Goal: Information Seeking & Learning: Learn about a topic

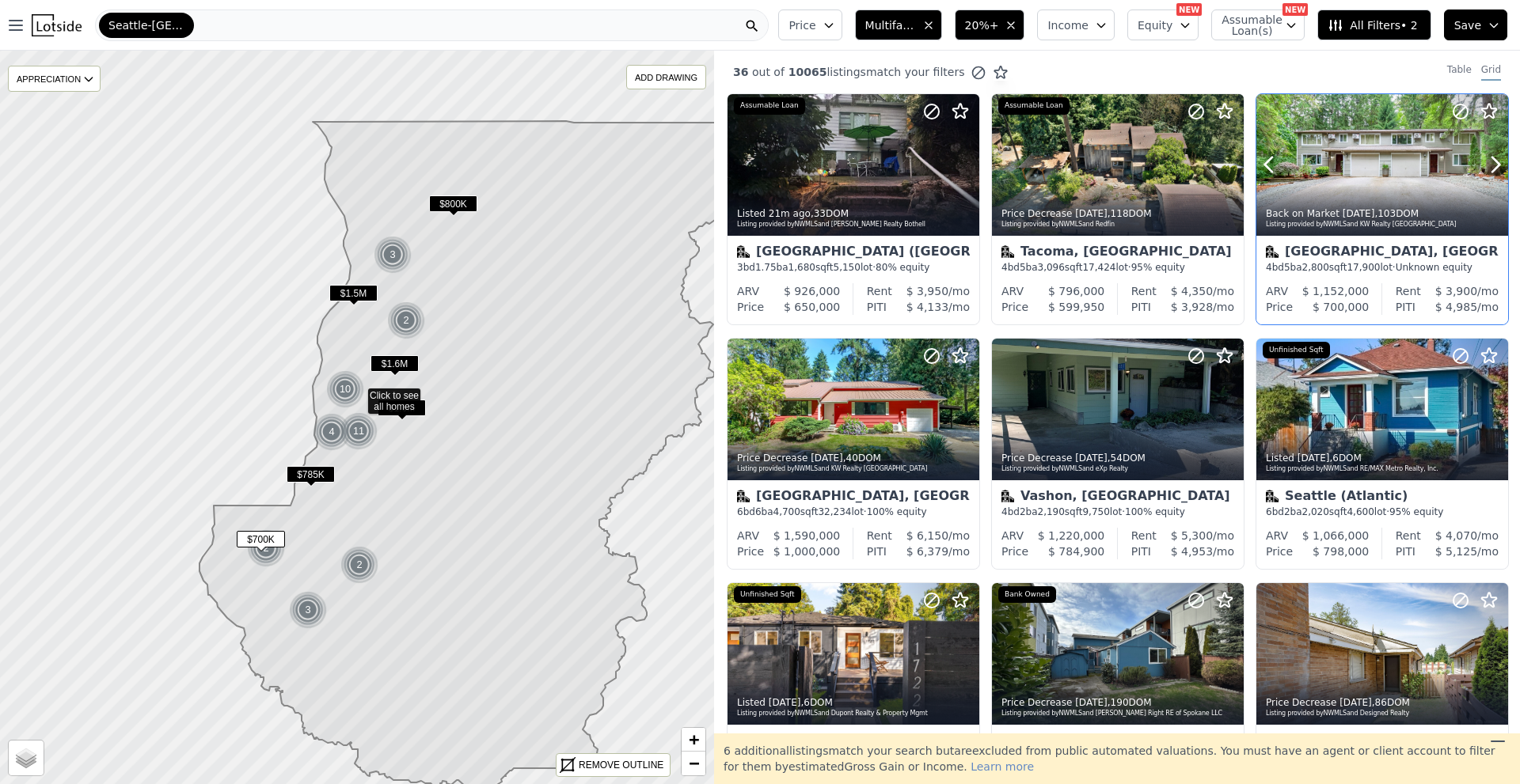
click at [1407, 163] on div at bounding box center [1457, 145] width 101 height 101
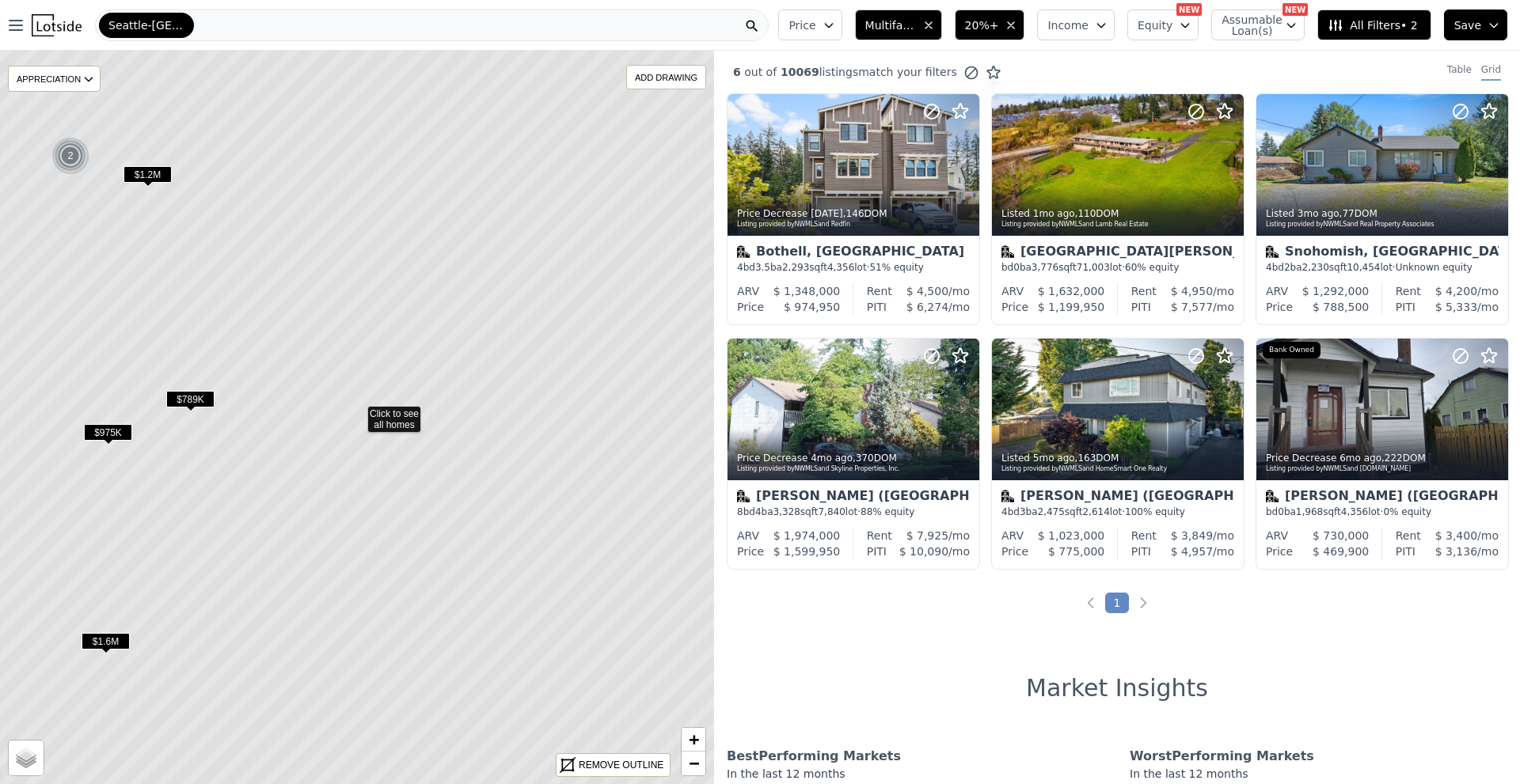
drag, startPoint x: 199, startPoint y: 568, endPoint x: 648, endPoint y: 475, distance: 458.5
click at [640, 478] on icon at bounding box center [357, 416] width 860 height 883
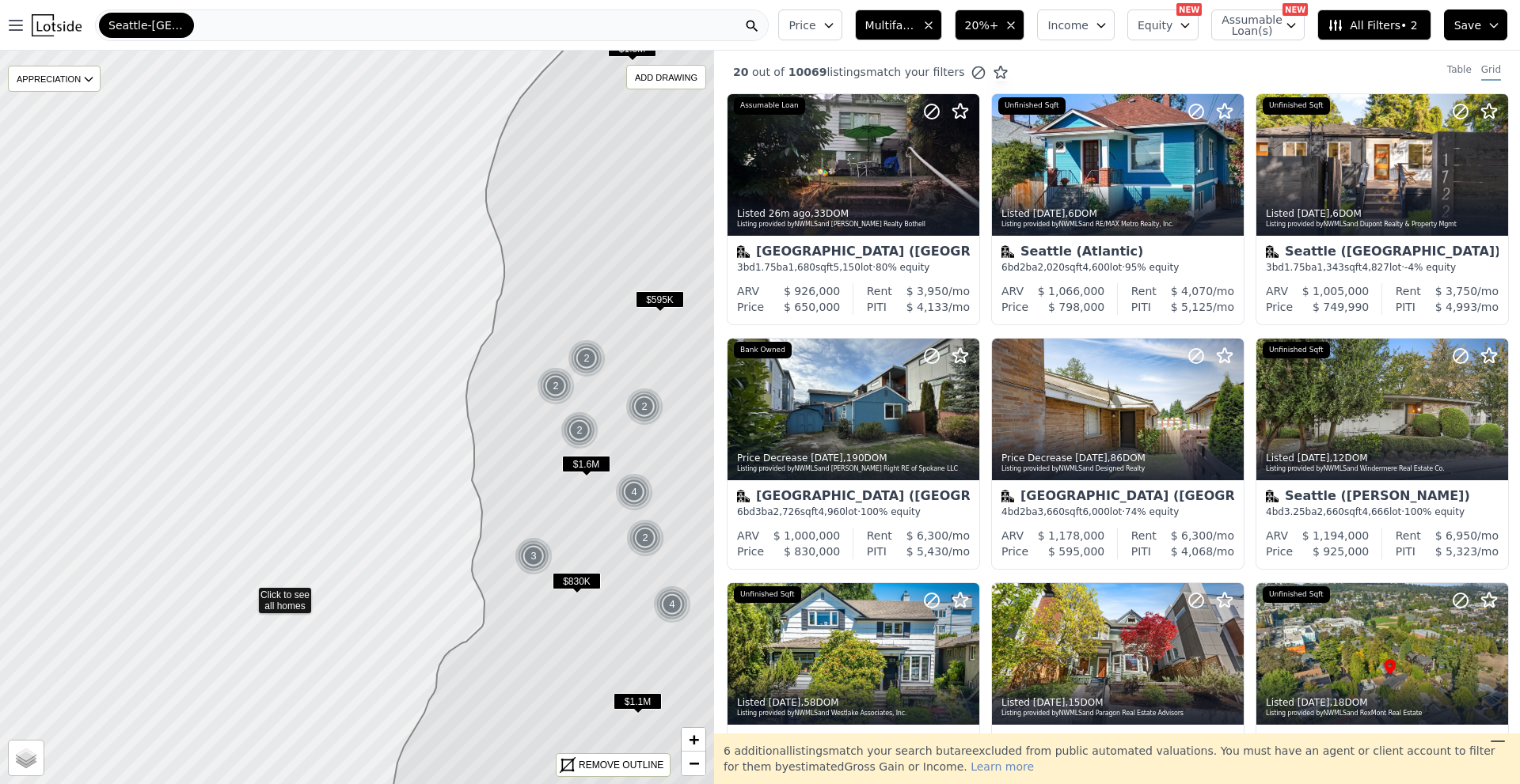
drag, startPoint x: 220, startPoint y: 601, endPoint x: 334, endPoint y: 517, distance: 141.6
click at [332, 532] on icon at bounding box center [373, 412] width 861 height 885
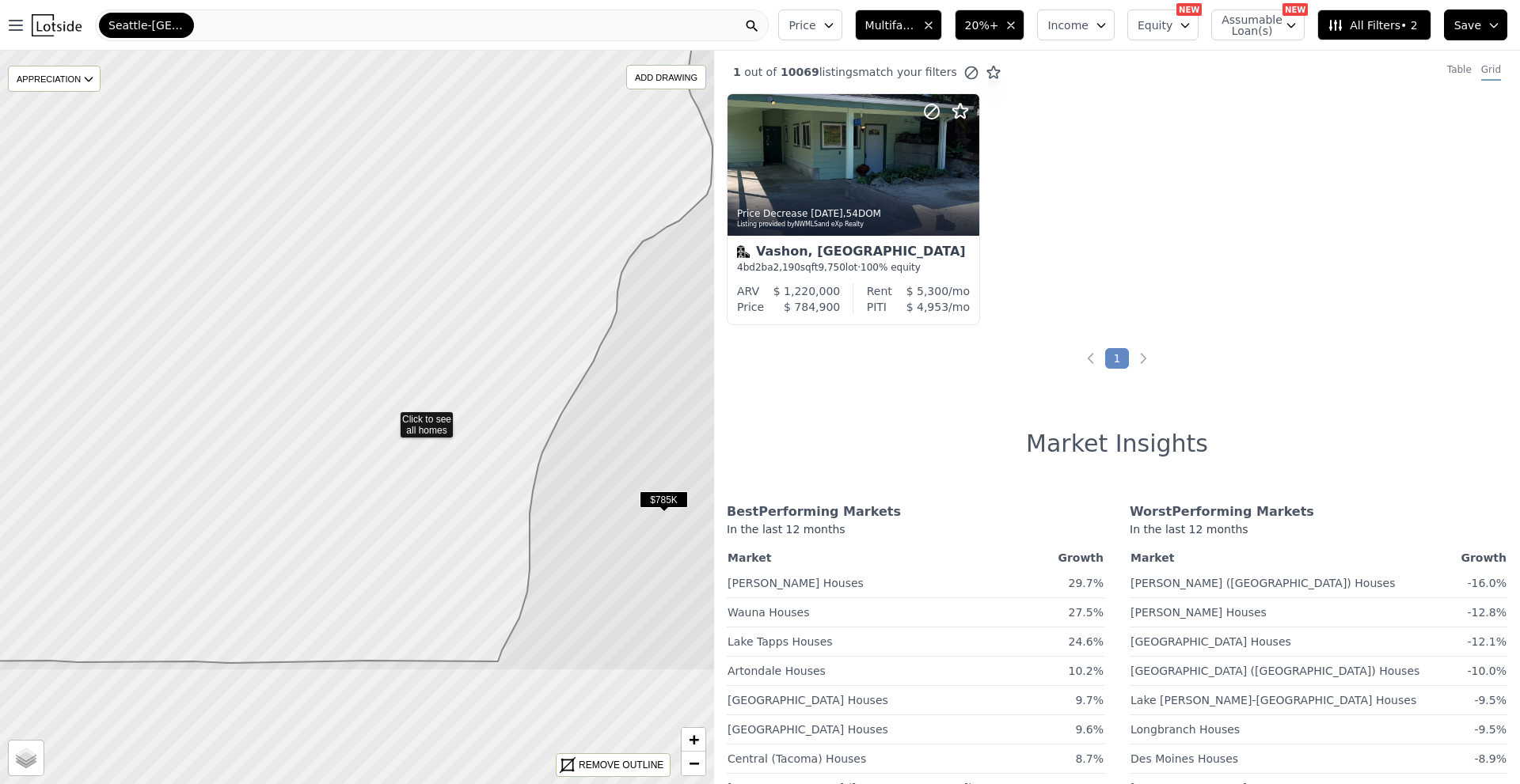
drag, startPoint x: 386, startPoint y: 515, endPoint x: 393, endPoint y: 390, distance: 125.2
click at [393, 390] on icon at bounding box center [362, 230] width 861 height 885
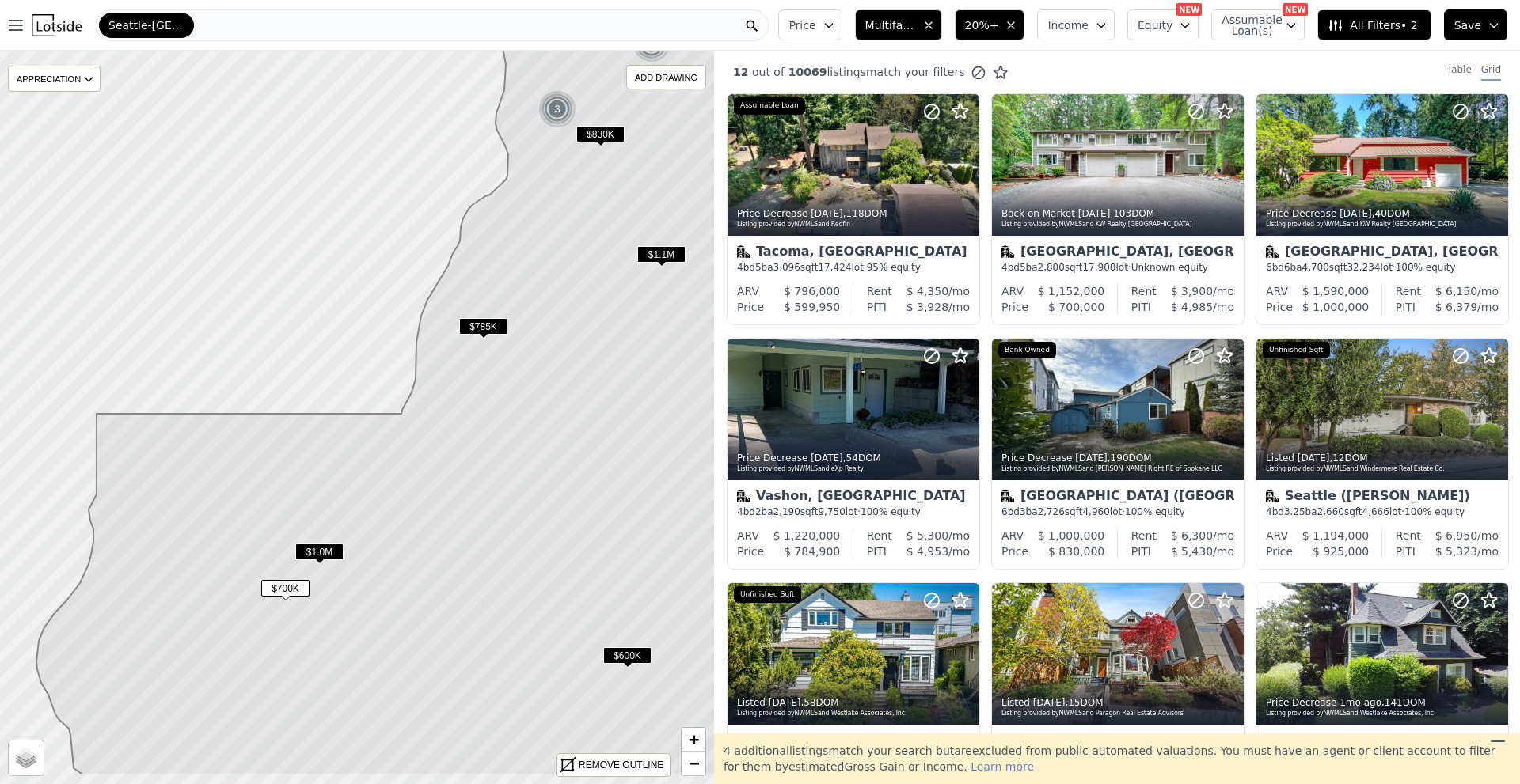
drag, startPoint x: 395, startPoint y: 515, endPoint x: 346, endPoint y: 427, distance: 100.7
click at [346, 427] on icon at bounding box center [388, 333] width 703 height 883
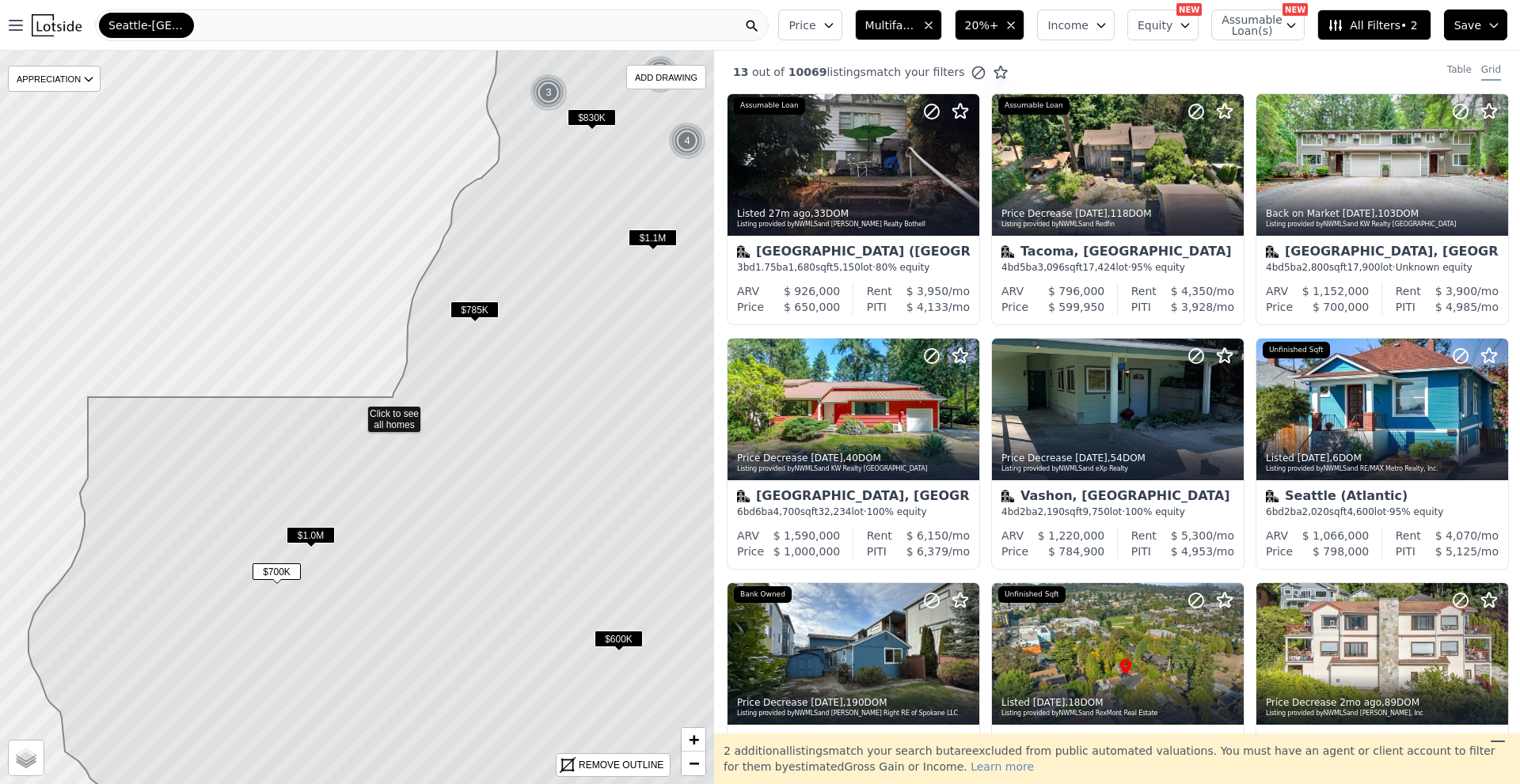
click at [1358, 21] on span "All Filters • 2" at bounding box center [1372, 25] width 90 height 16
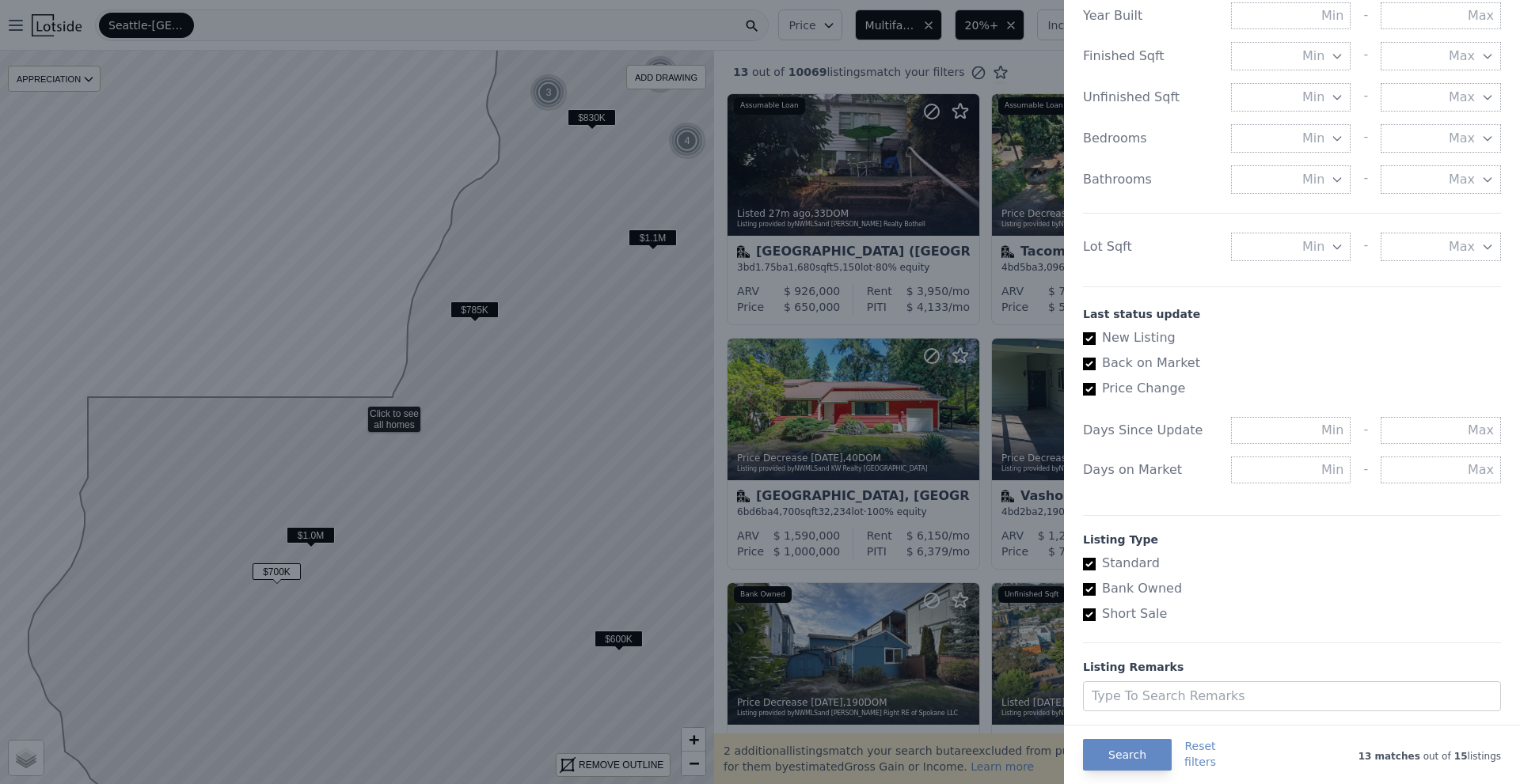
scroll to position [633, 0]
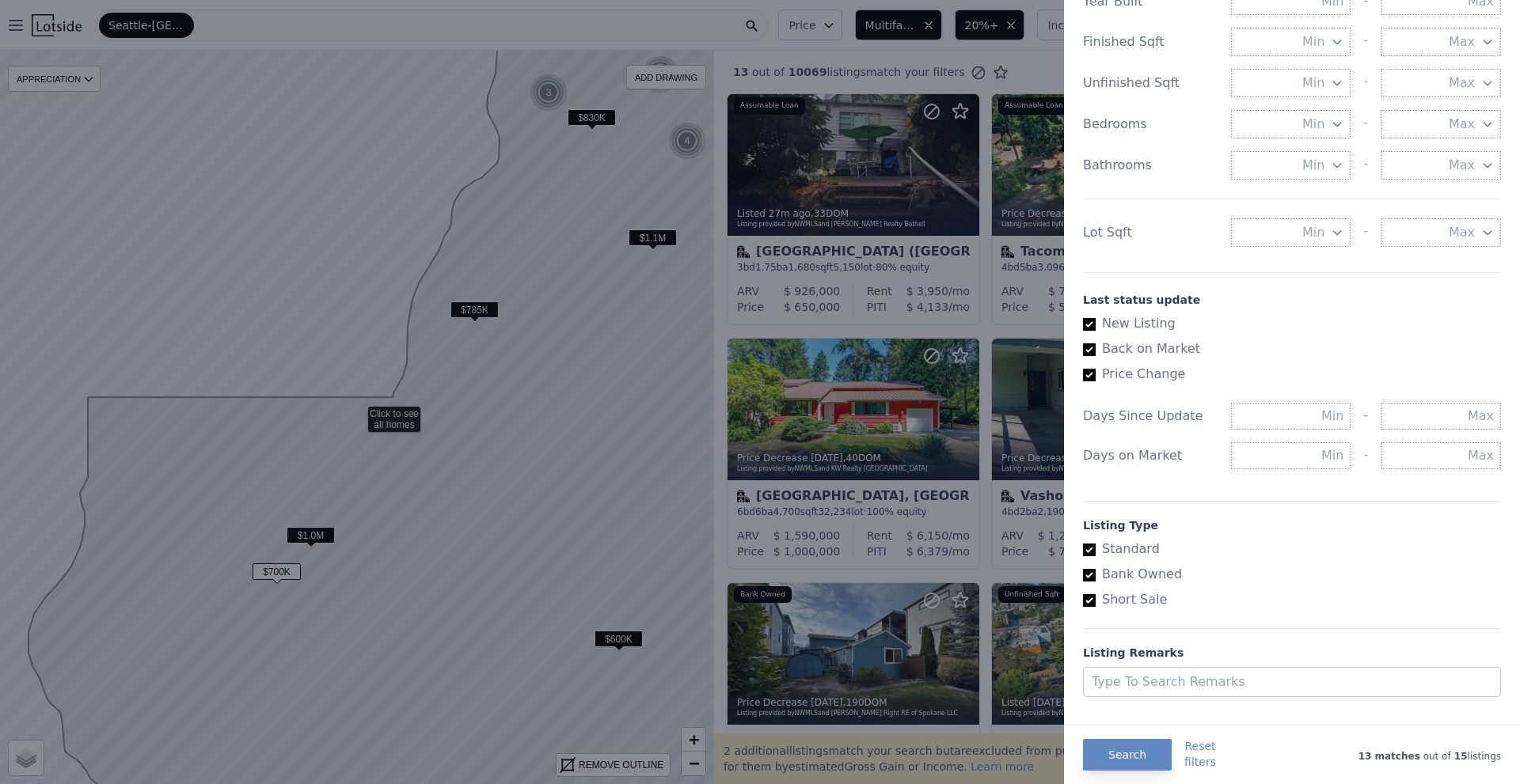
click at [1091, 373] on input "Price Change" at bounding box center [1088, 374] width 12 height 12
checkbox input "false"
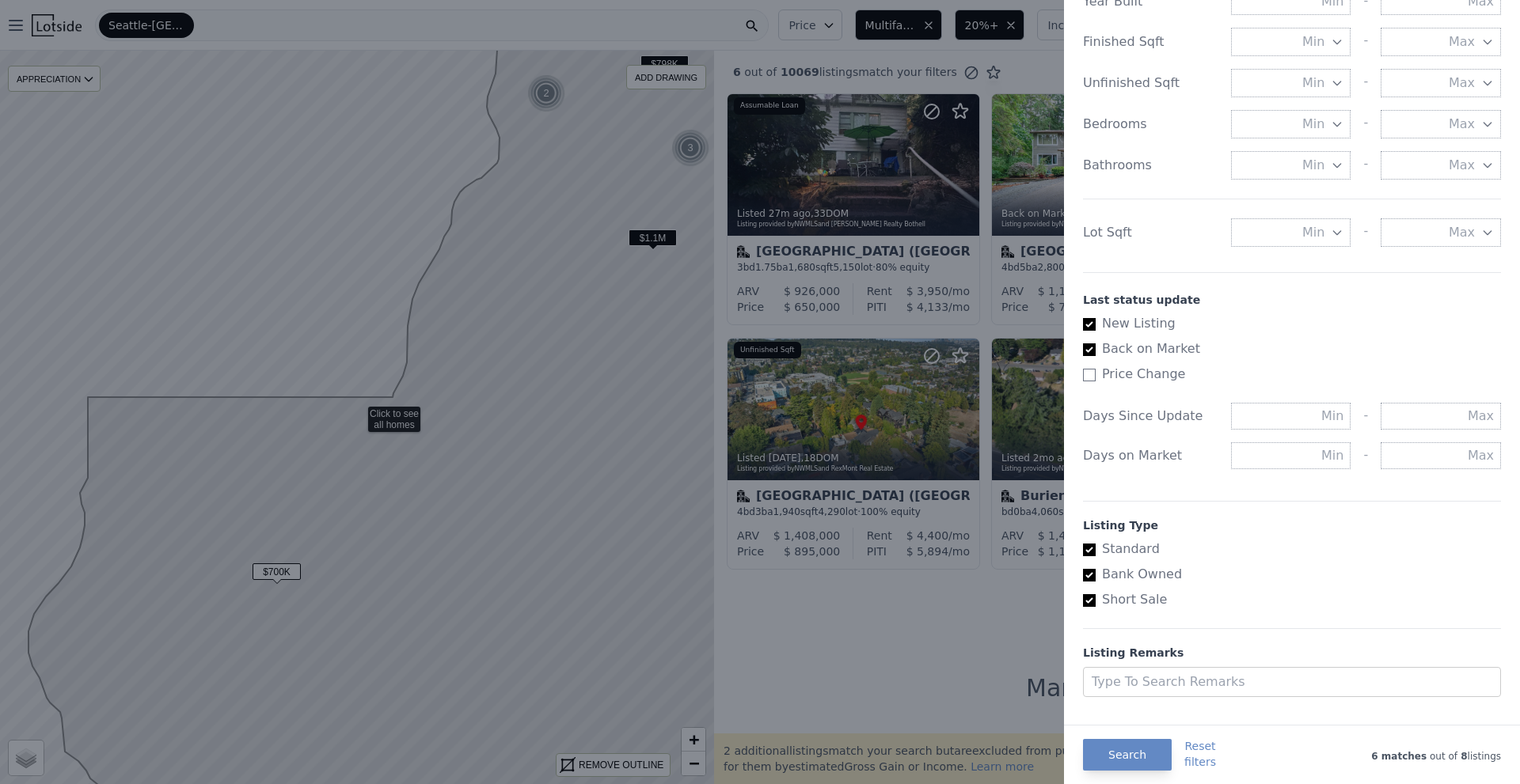
click at [1092, 321] on input "New Listing" at bounding box center [1088, 324] width 12 height 12
checkbox input "false"
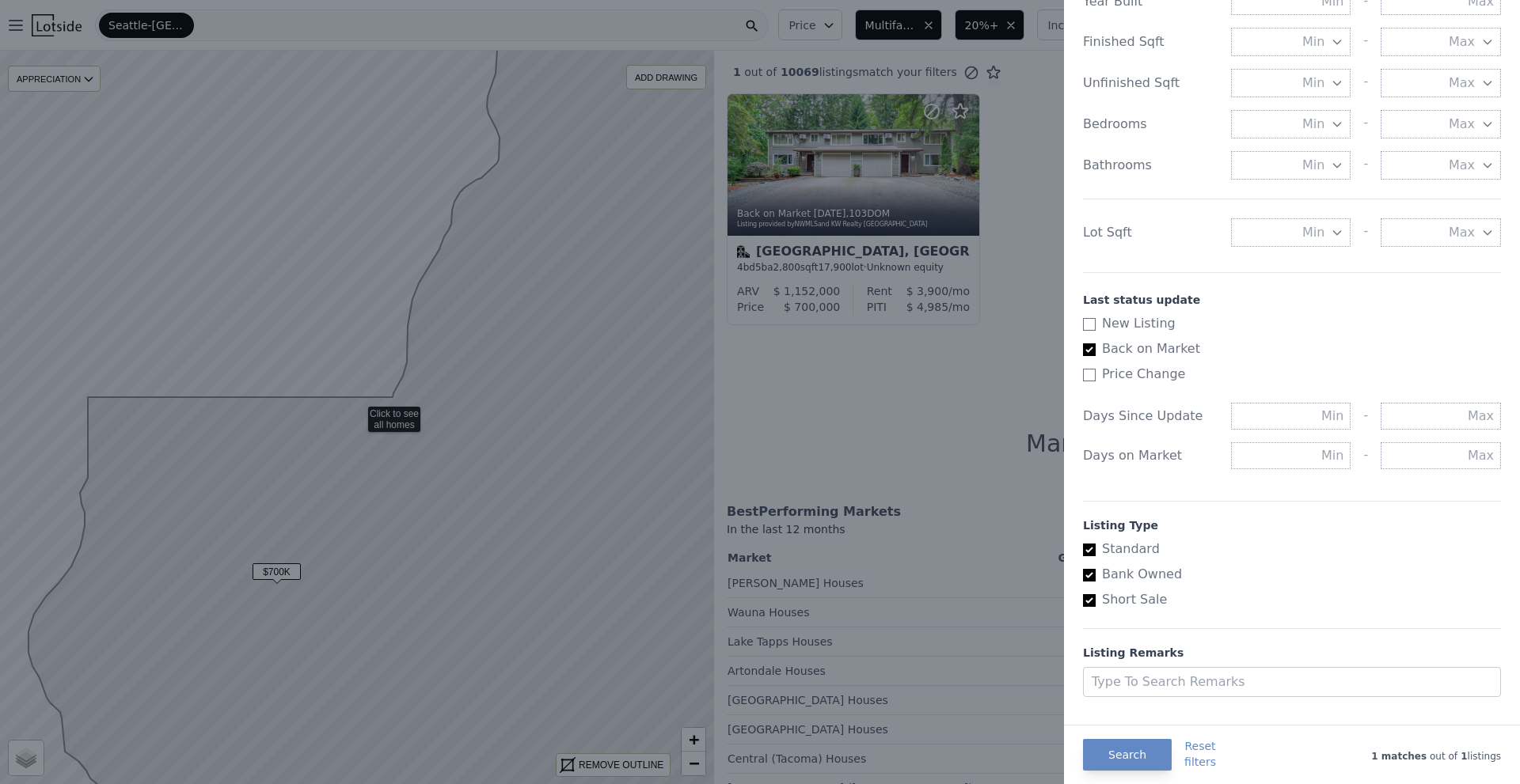
click at [676, 484] on div at bounding box center [760, 392] width 1520 height 784
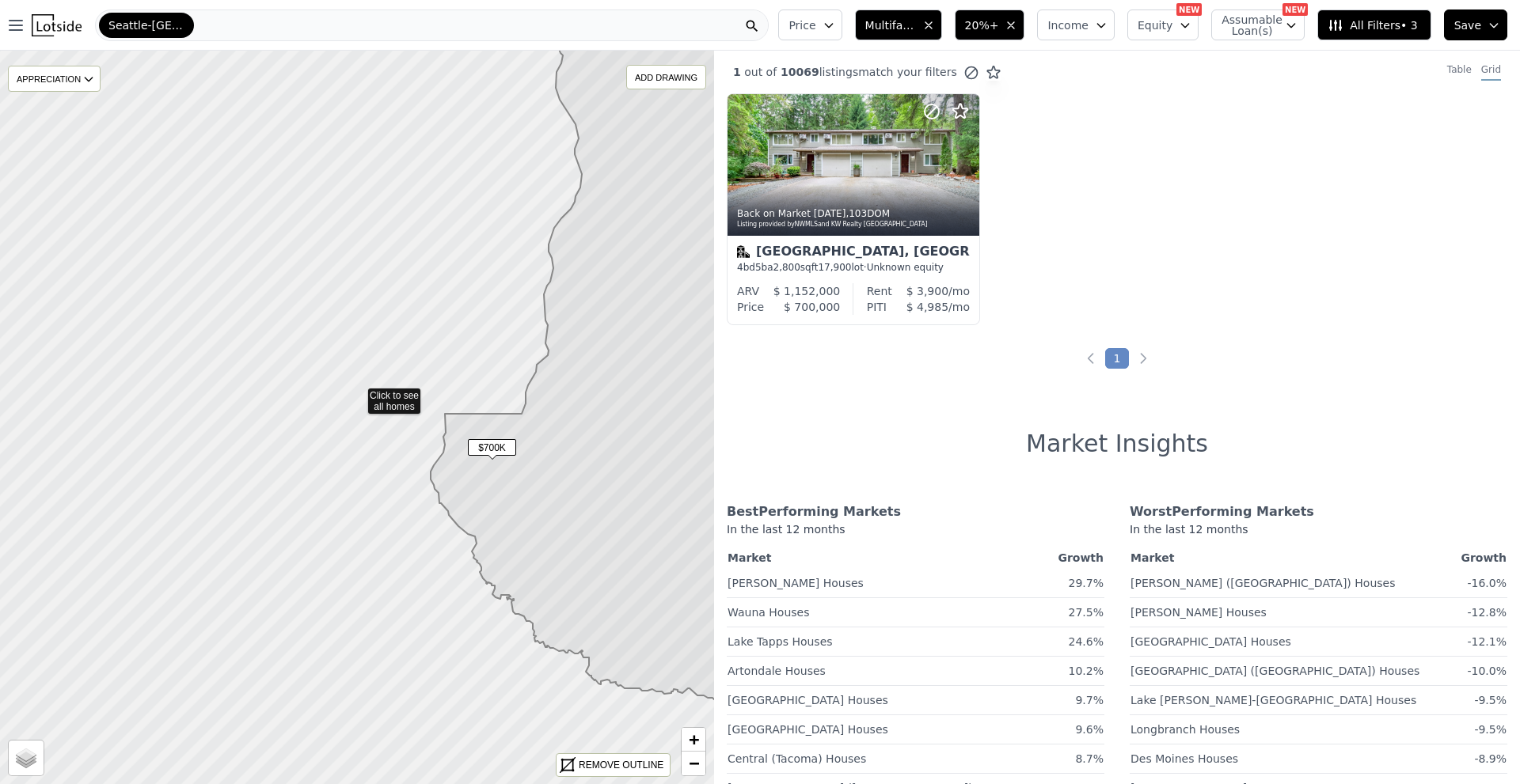
drag, startPoint x: 611, startPoint y: 409, endPoint x: 509, endPoint y: 488, distance: 129.0
click at [517, 482] on icon at bounding box center [609, 365] width 356 height 670
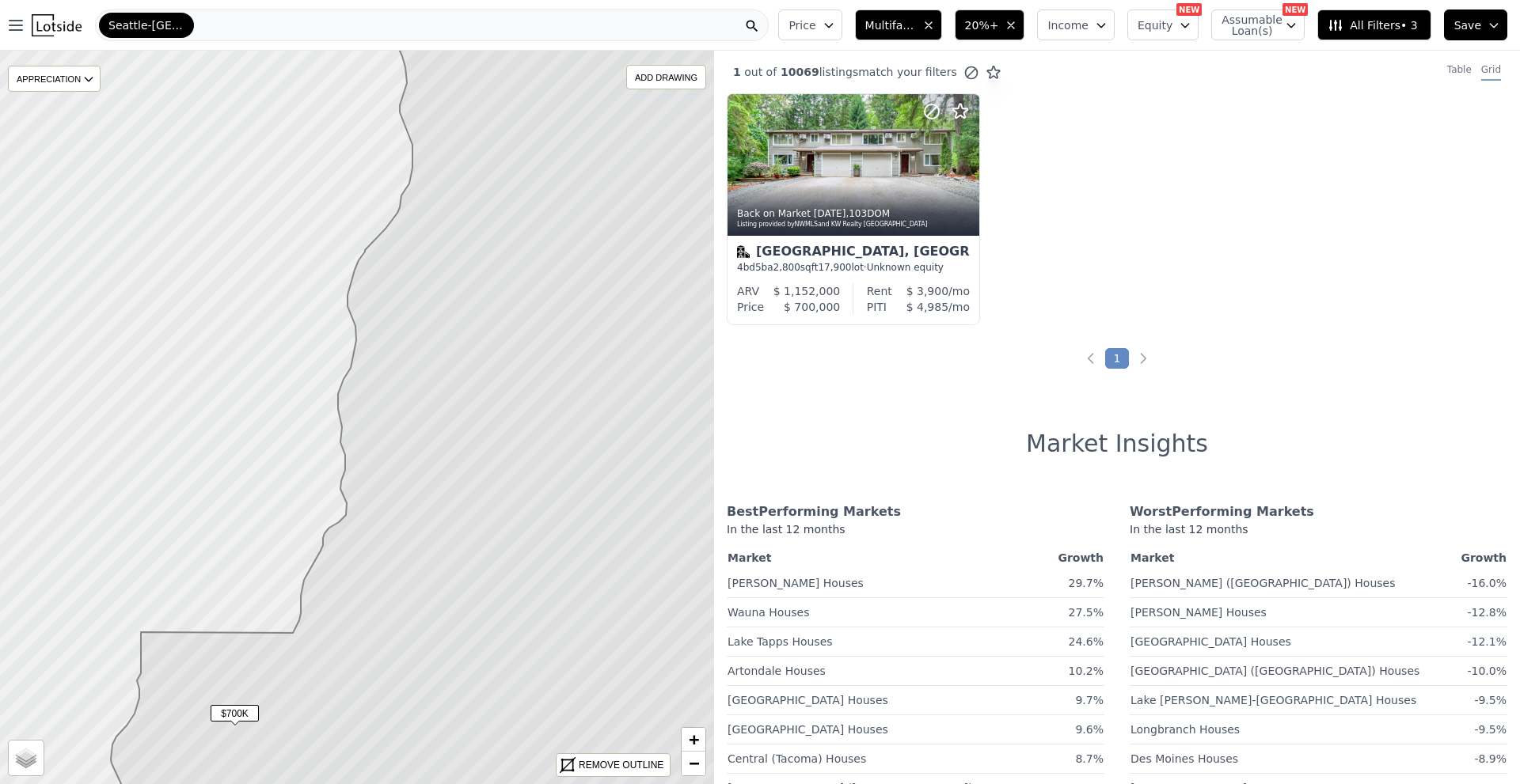
drag, startPoint x: 516, startPoint y: 388, endPoint x: 450, endPoint y: 482, distance: 114.9
click at [450, 482] on icon at bounding box center [438, 468] width 657 height 883
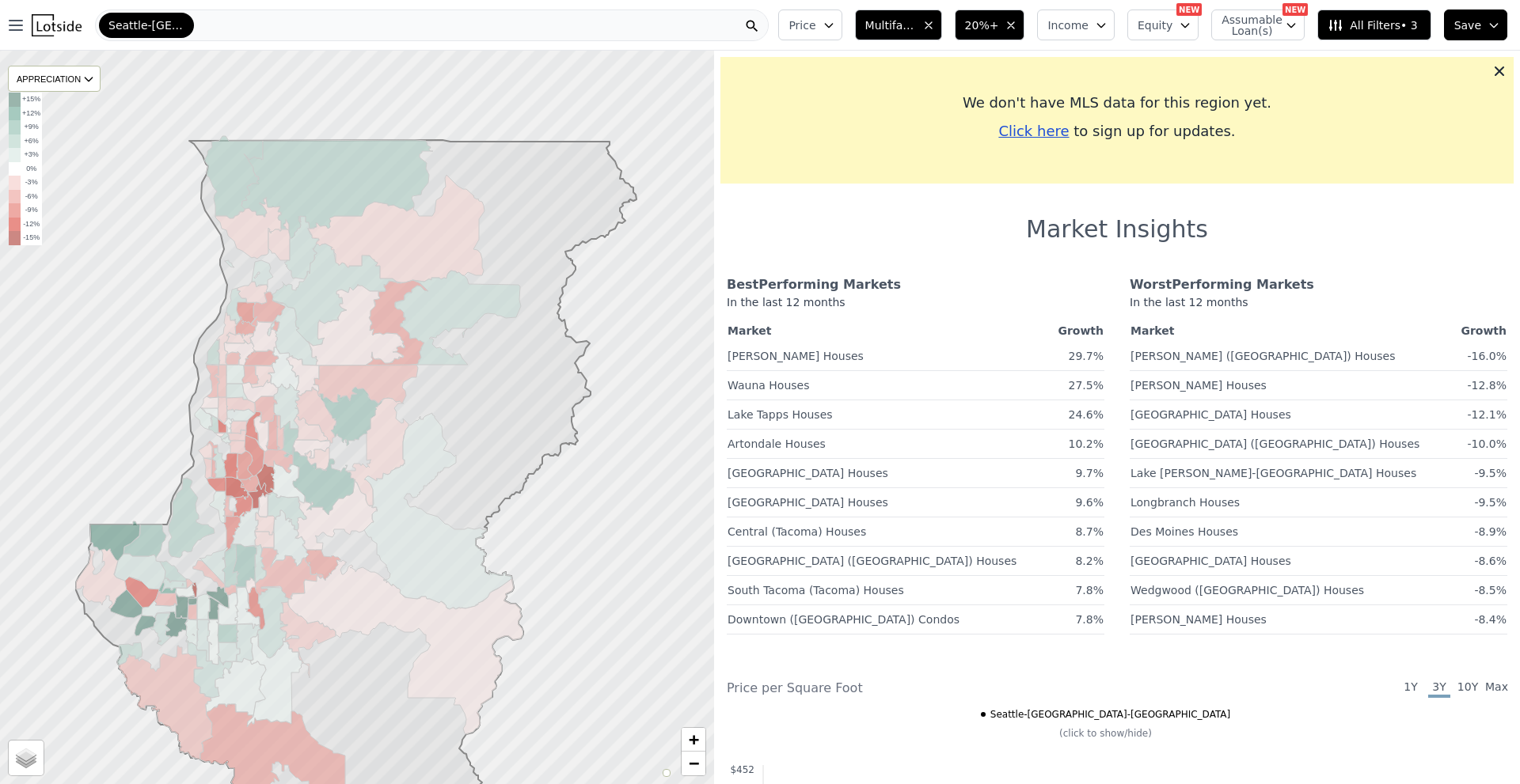
drag, startPoint x: 470, startPoint y: 380, endPoint x: 472, endPoint y: 416, distance: 36.1
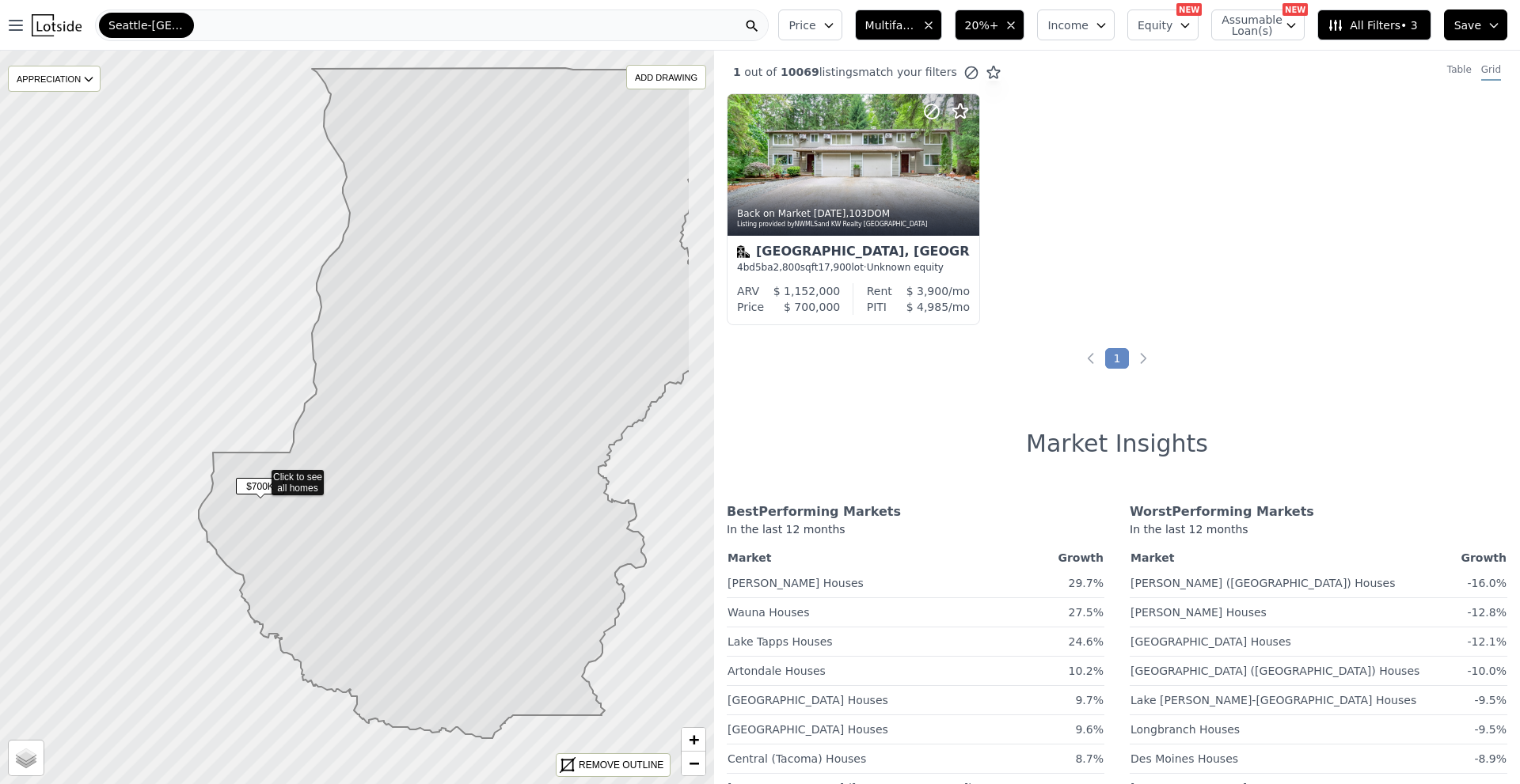
drag, startPoint x: 463, startPoint y: 492, endPoint x: 367, endPoint y: 573, distance: 125.6
click at [367, 573] on icon at bounding box center [445, 403] width 492 height 671
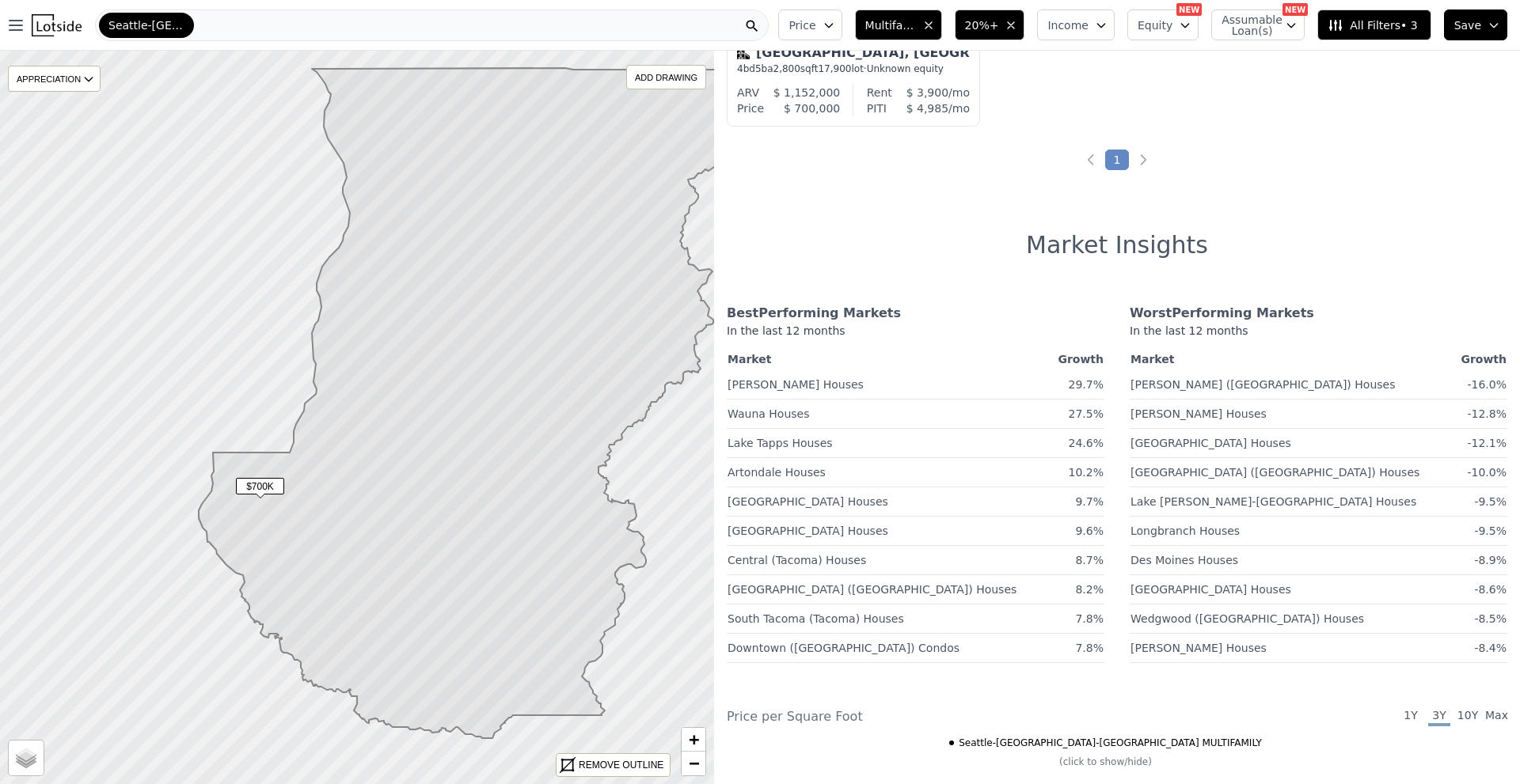
scroll to position [237, 0]
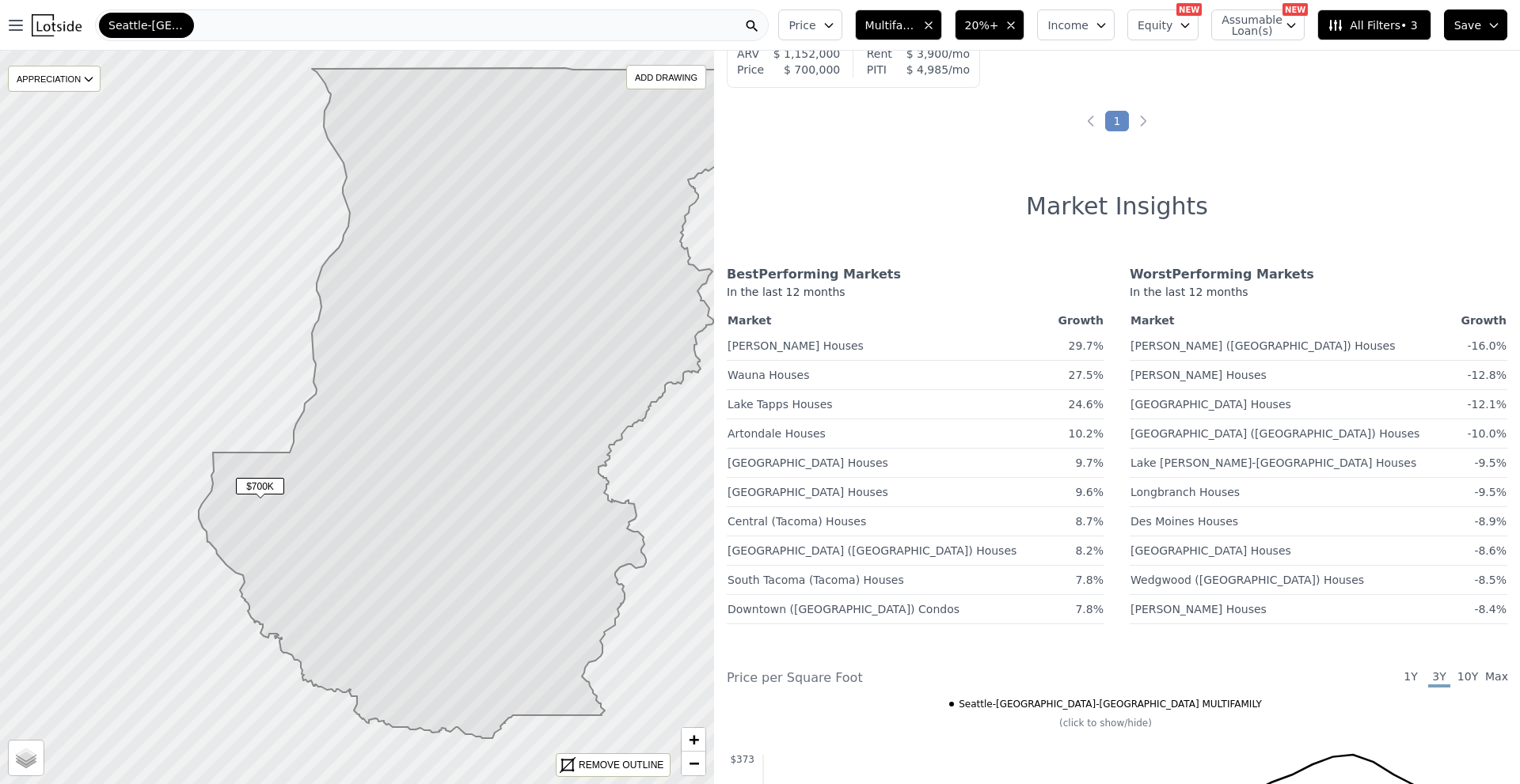
click at [1401, 680] on span "1Y" at bounding box center [1410, 678] width 22 height 19
click at [1459, 675] on span "10Y" at bounding box center [1468, 678] width 22 height 19
click at [1429, 678] on span "3Y" at bounding box center [1439, 678] width 22 height 19
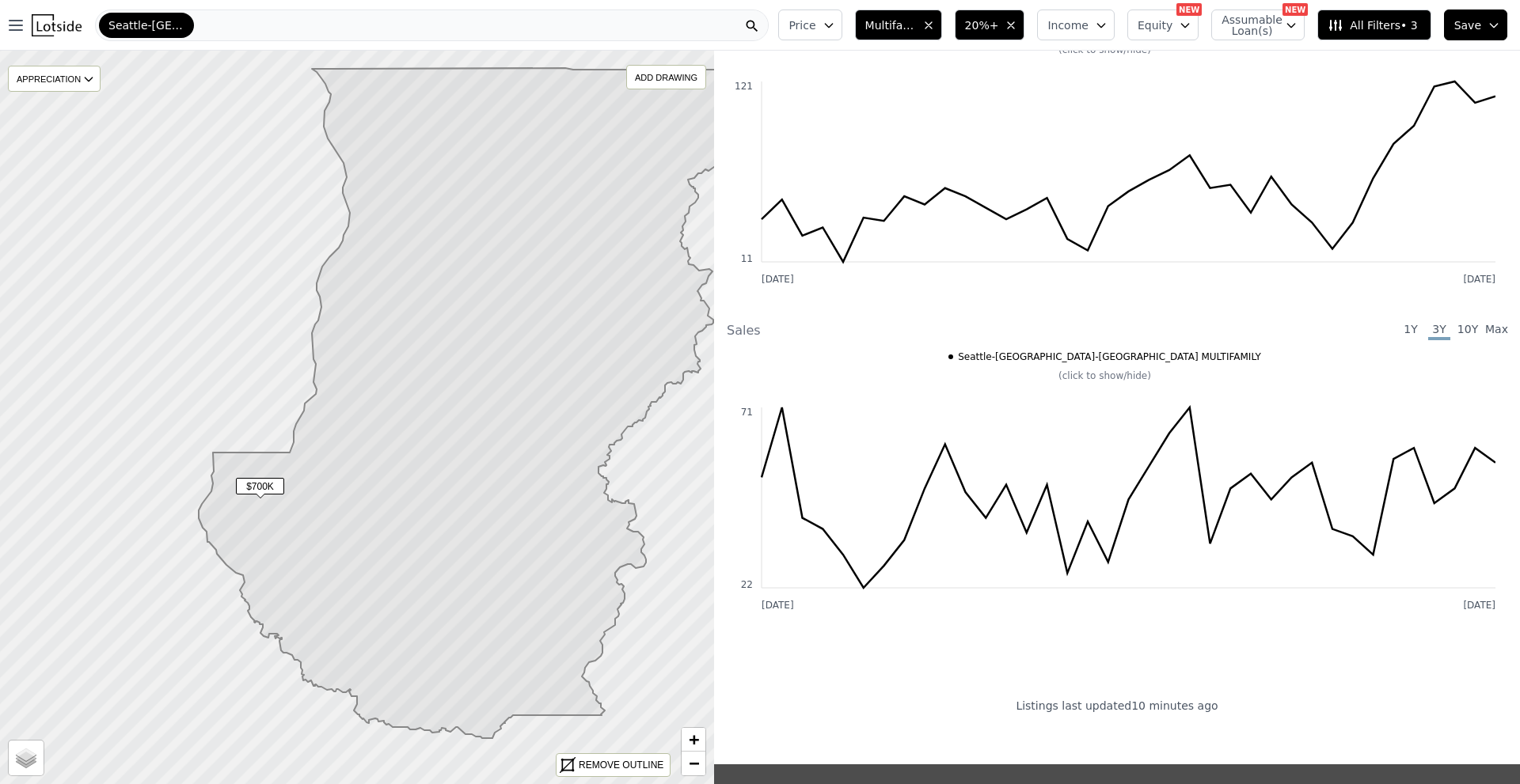
scroll to position [1345, 0]
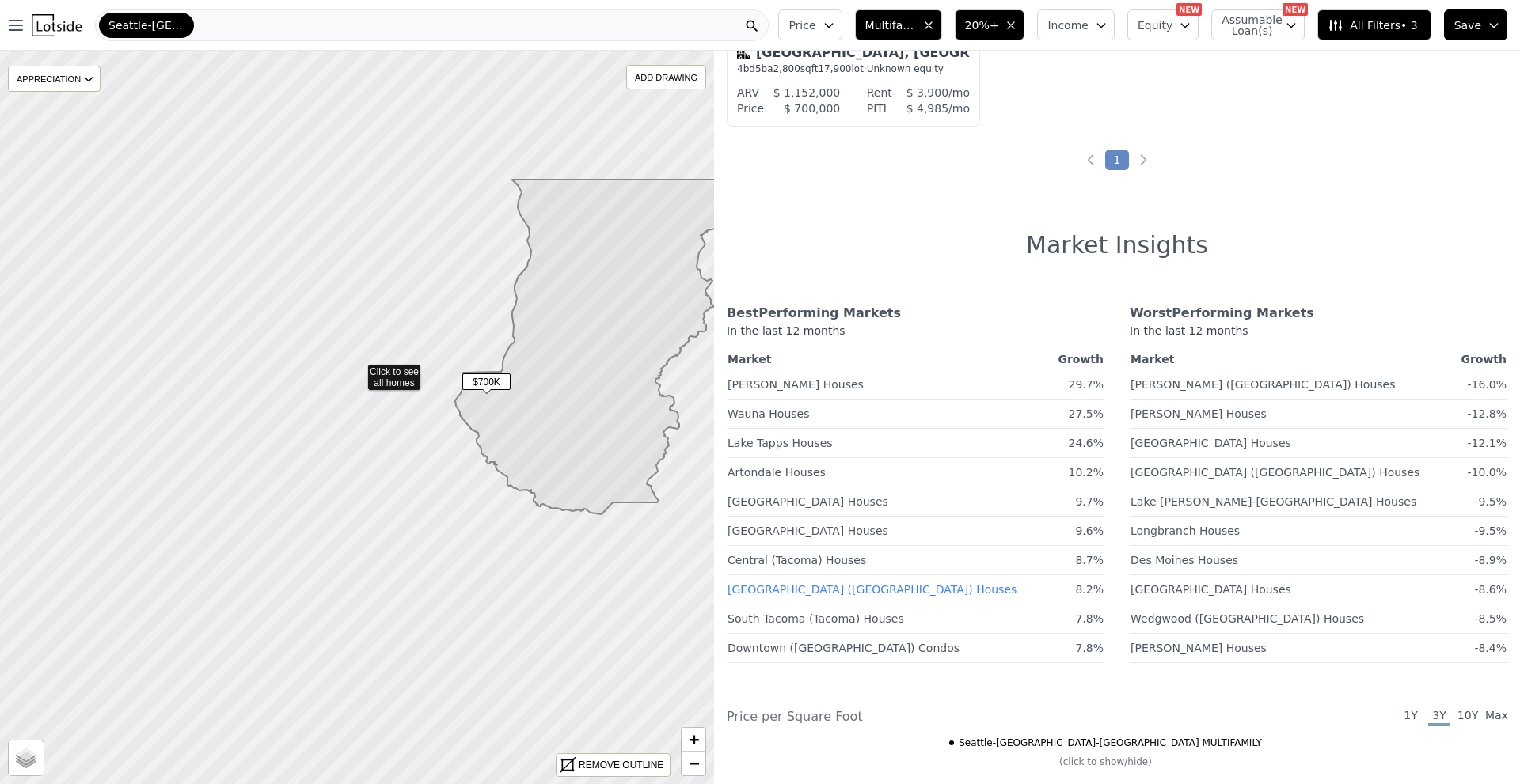
scroll to position [158, 0]
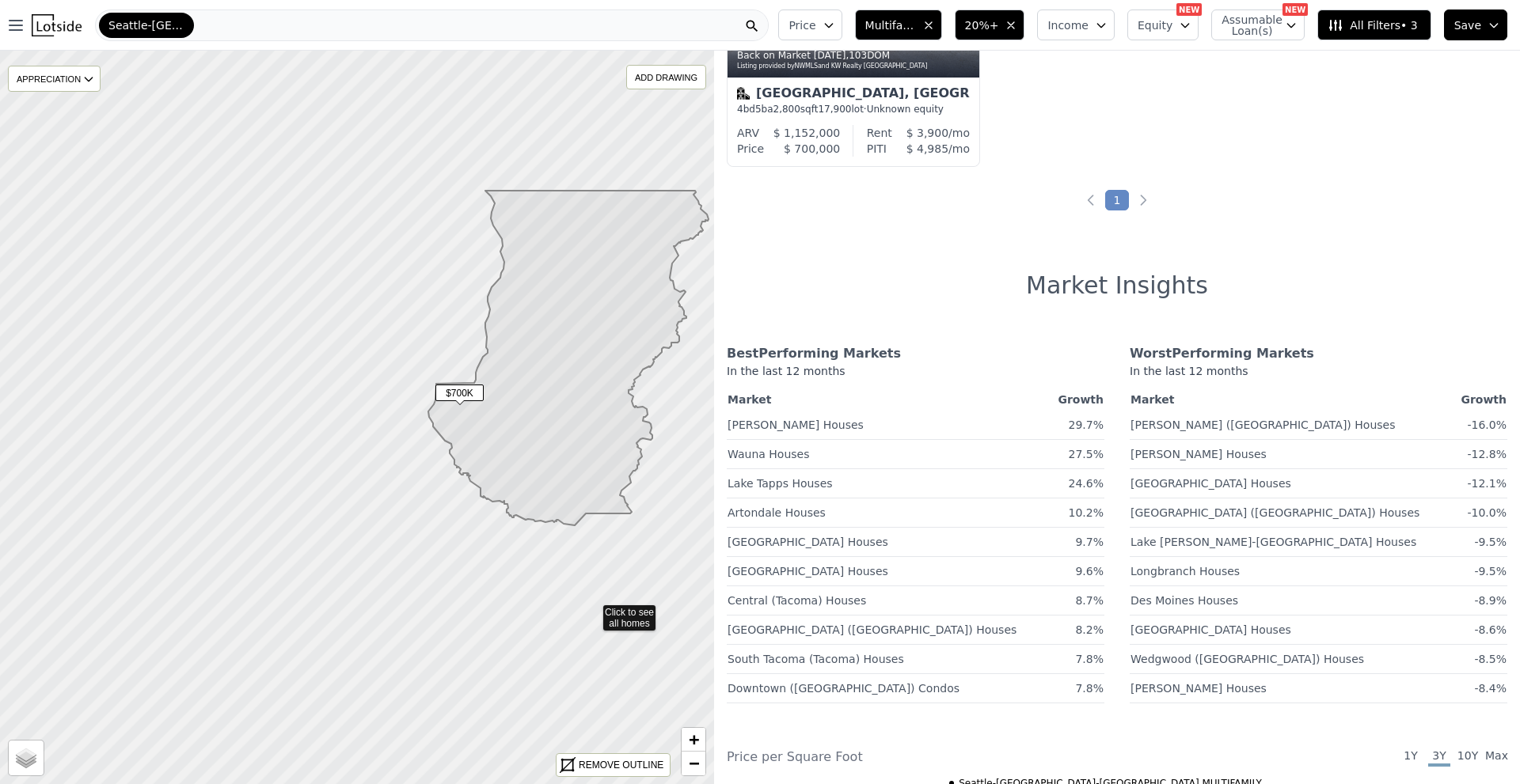
drag, startPoint x: 606, startPoint y: 606, endPoint x: 523, endPoint y: 626, distance: 85.4
click at [528, 629] on icon at bounding box center [330, 428] width 861 height 885
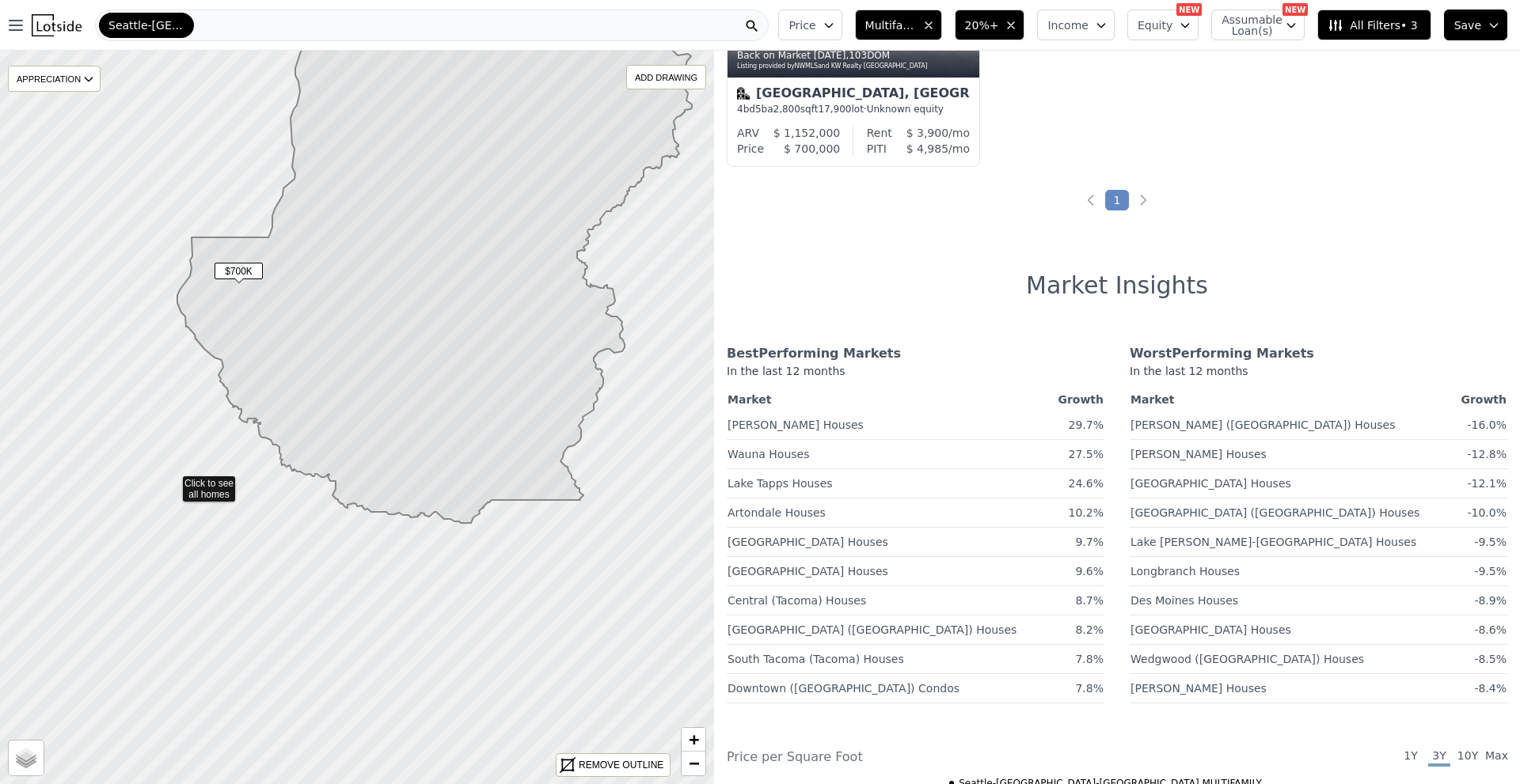
drag, startPoint x: 204, startPoint y: 544, endPoint x: 227, endPoint y: 602, distance: 62.4
click at [213, 589] on icon at bounding box center [357, 416] width 861 height 885
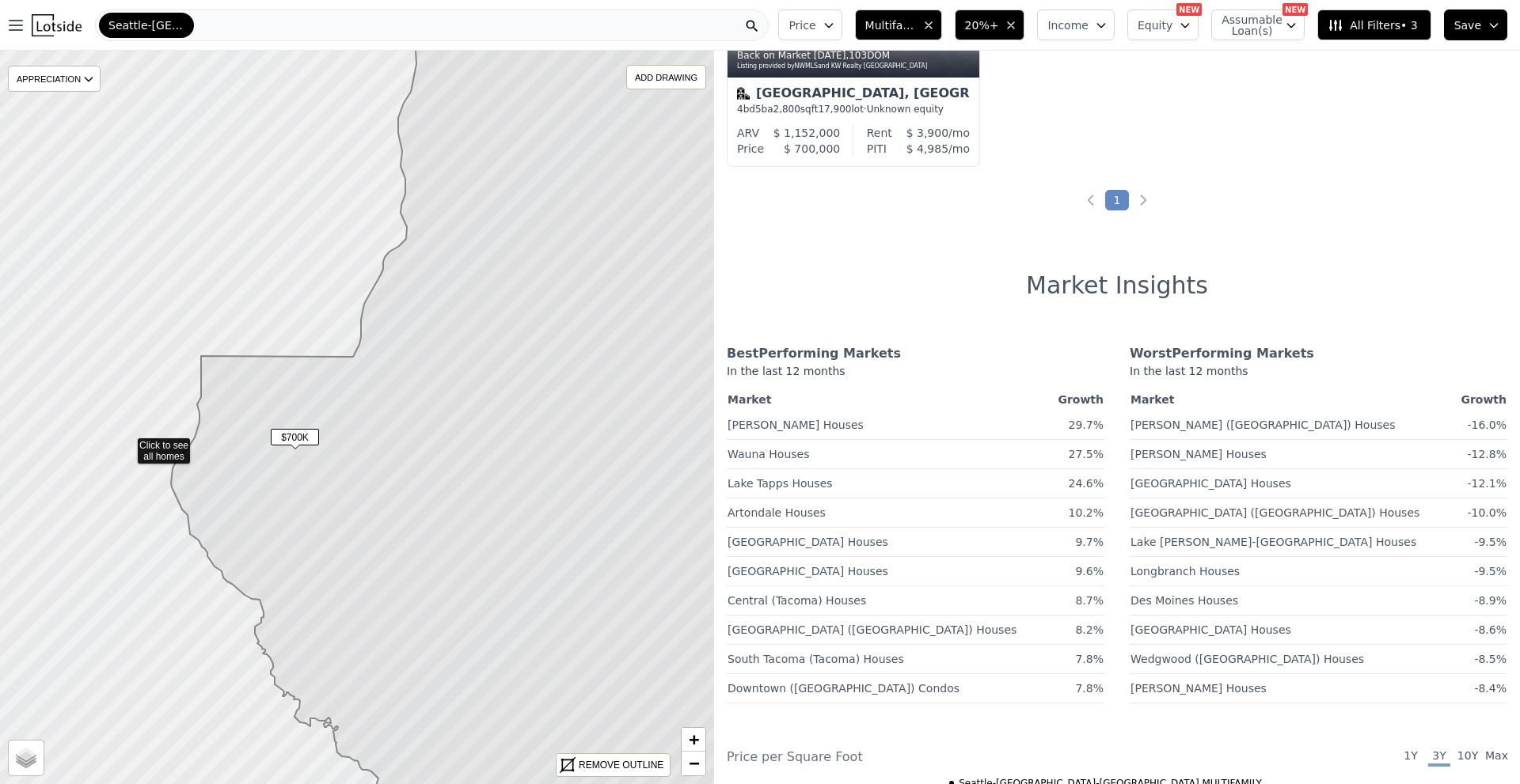
drag, startPoint x: 133, startPoint y: 431, endPoint x: 100, endPoint y: 462, distance: 45.3
click at [111, 456] on icon at bounding box center [328, 465] width 861 height 885
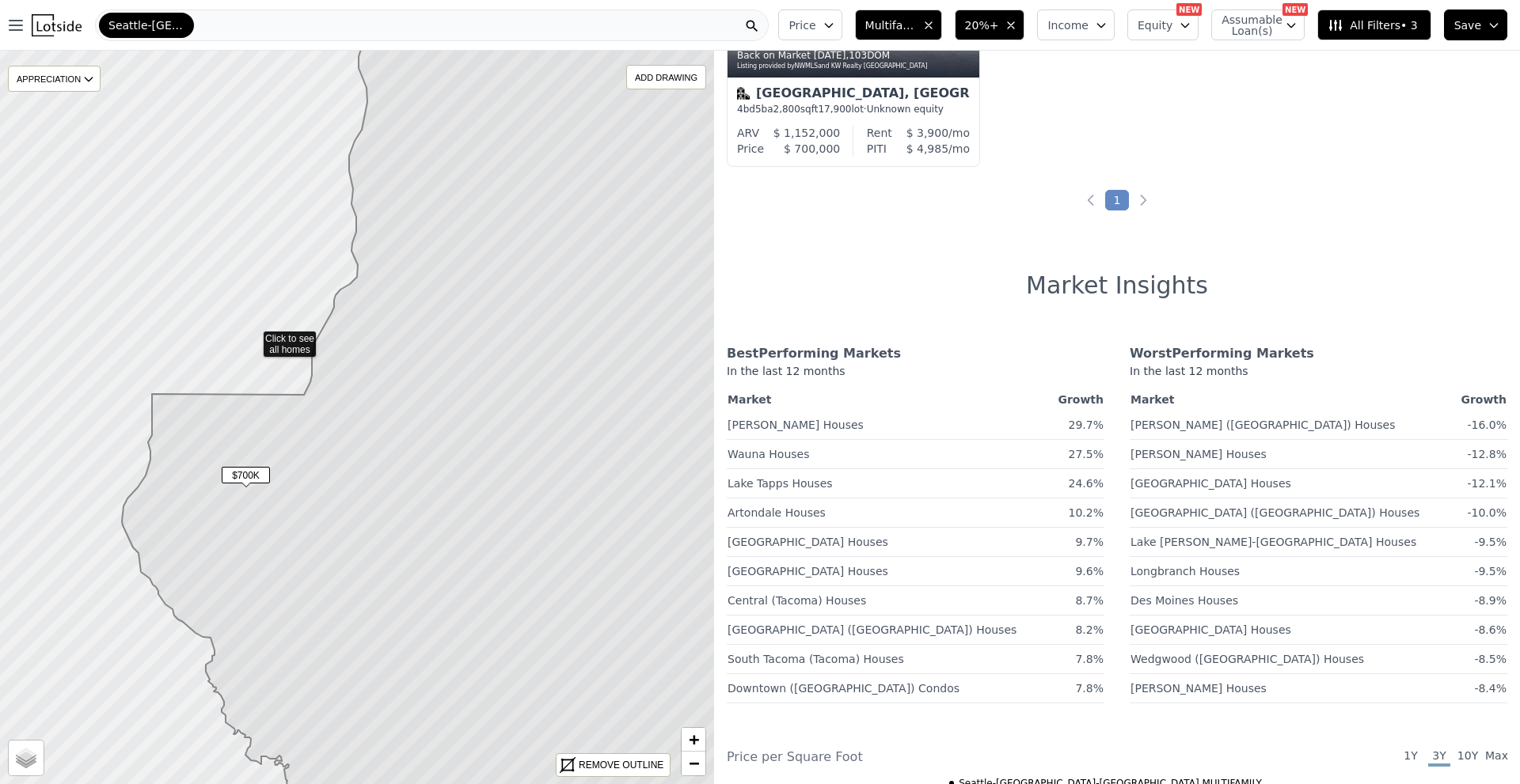
drag, startPoint x: 280, startPoint y: 325, endPoint x: 217, endPoint y: 346, distance: 66.4
click at [220, 344] on icon at bounding box center [334, 426] width 861 height 885
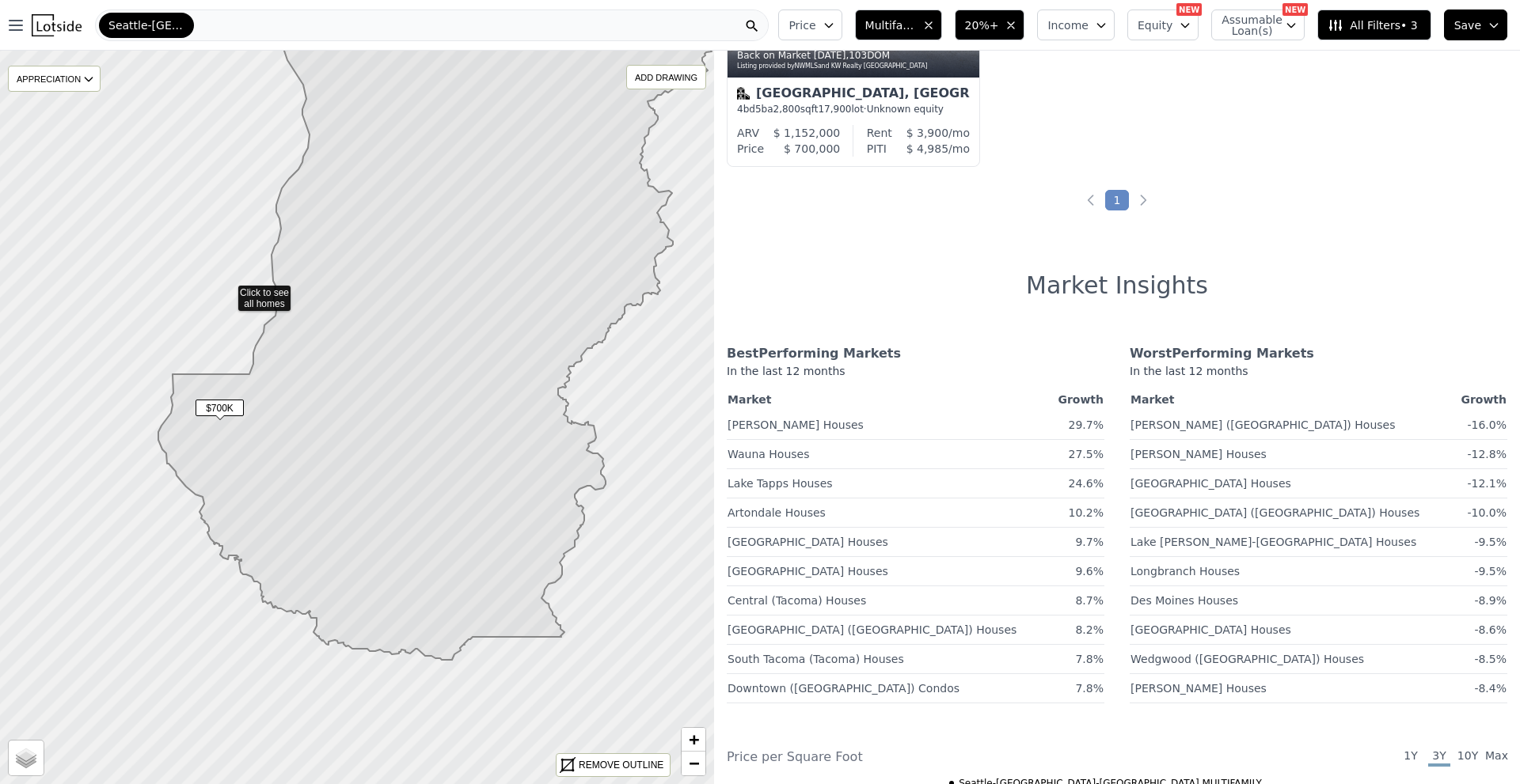
drag, startPoint x: 228, startPoint y: 295, endPoint x: 193, endPoint y: 356, distance: 70.3
click at [193, 356] on icon at bounding box center [357, 416] width 861 height 885
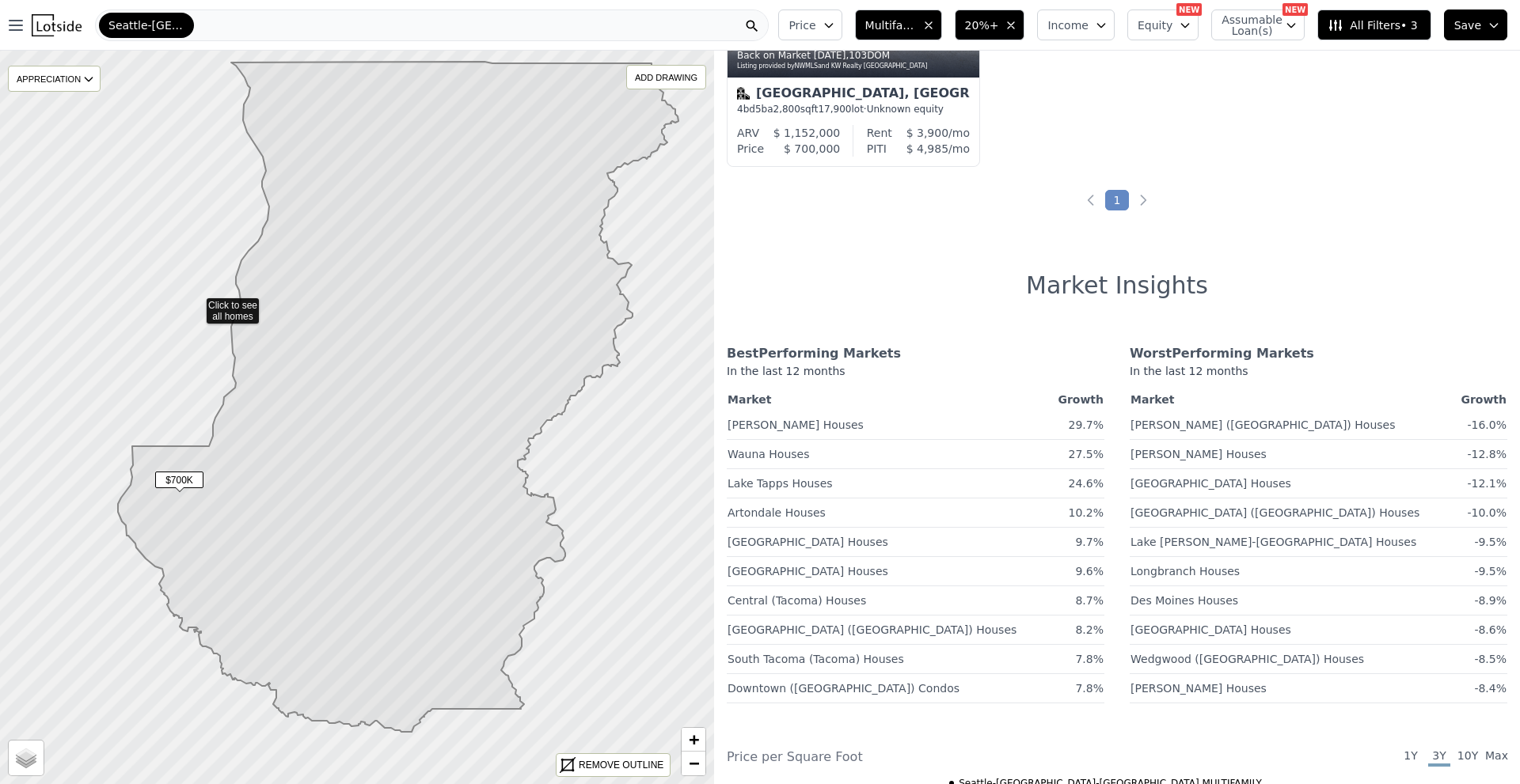
drag, startPoint x: 193, startPoint y: 319, endPoint x: 193, endPoint y: 355, distance: 36.0
click at [194, 353] on icon at bounding box center [357, 416] width 861 height 885
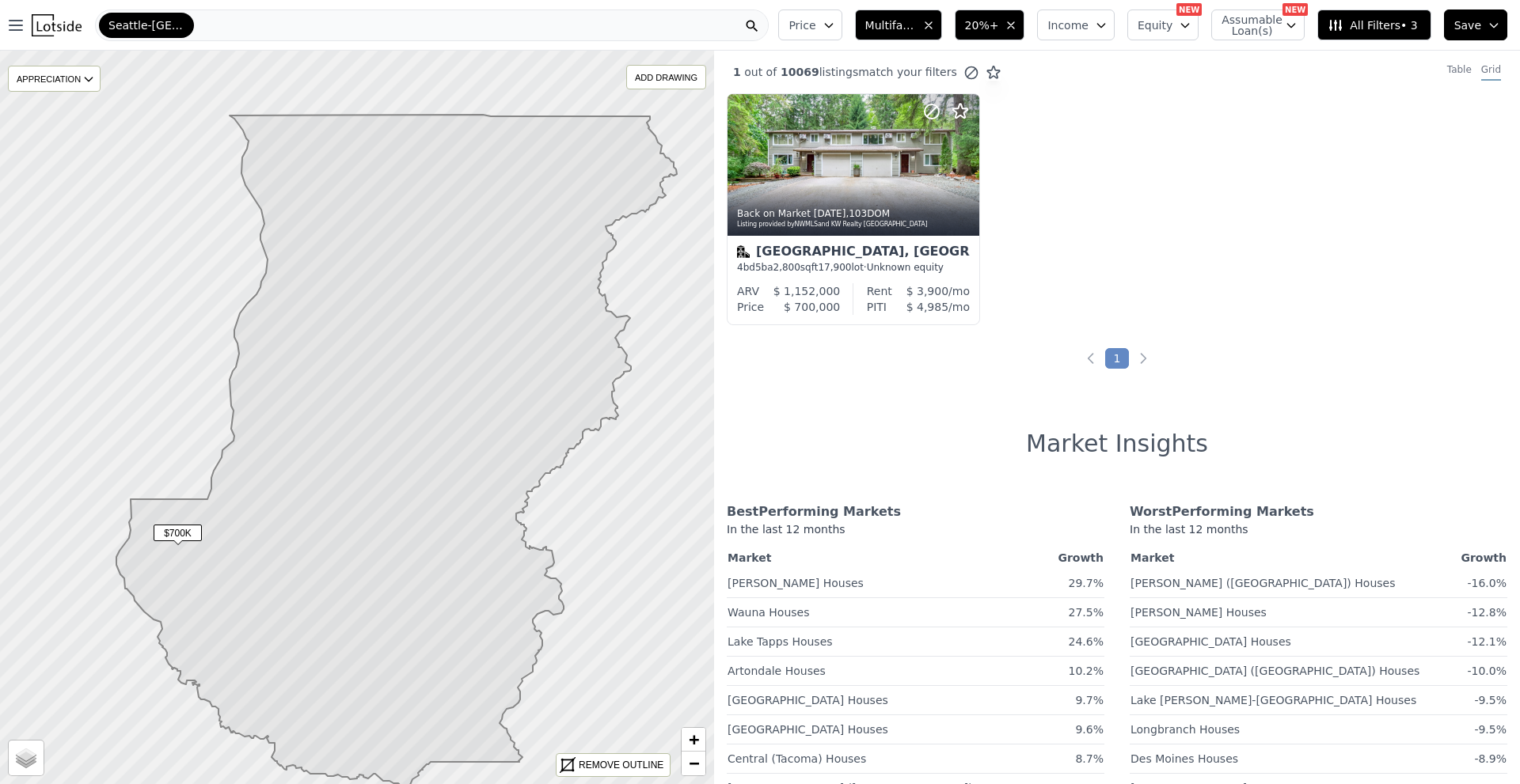
click at [1401, 28] on span "All Filters • 3" at bounding box center [1372, 25] width 90 height 16
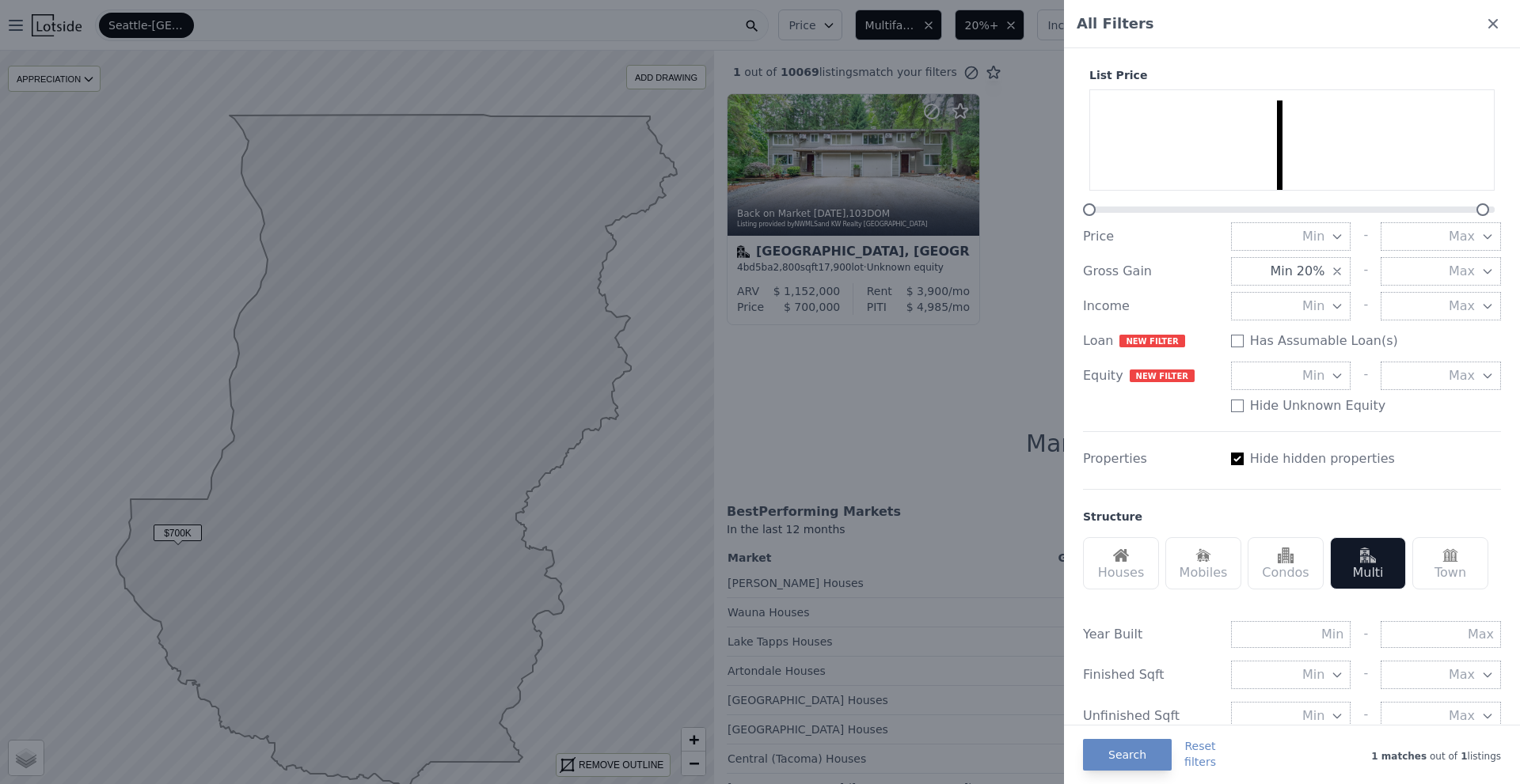
click at [1239, 458] on input "Has Assumable Loan(s)" at bounding box center [1237, 458] width 12 height 12
checkbox input "false"
click at [508, 399] on div at bounding box center [760, 392] width 1520 height 784
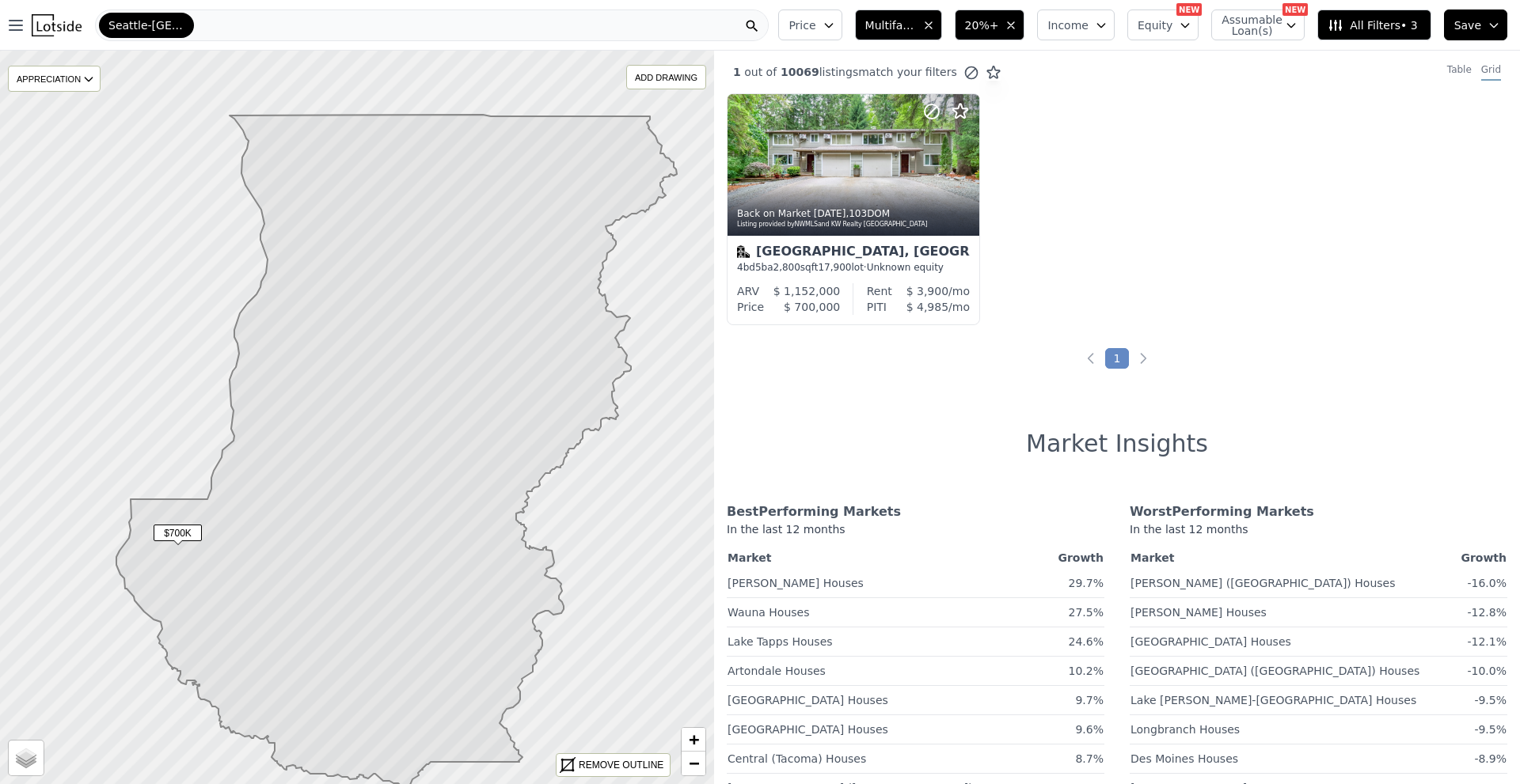
click at [1364, 25] on span "All Filters • 3" at bounding box center [1372, 25] width 90 height 16
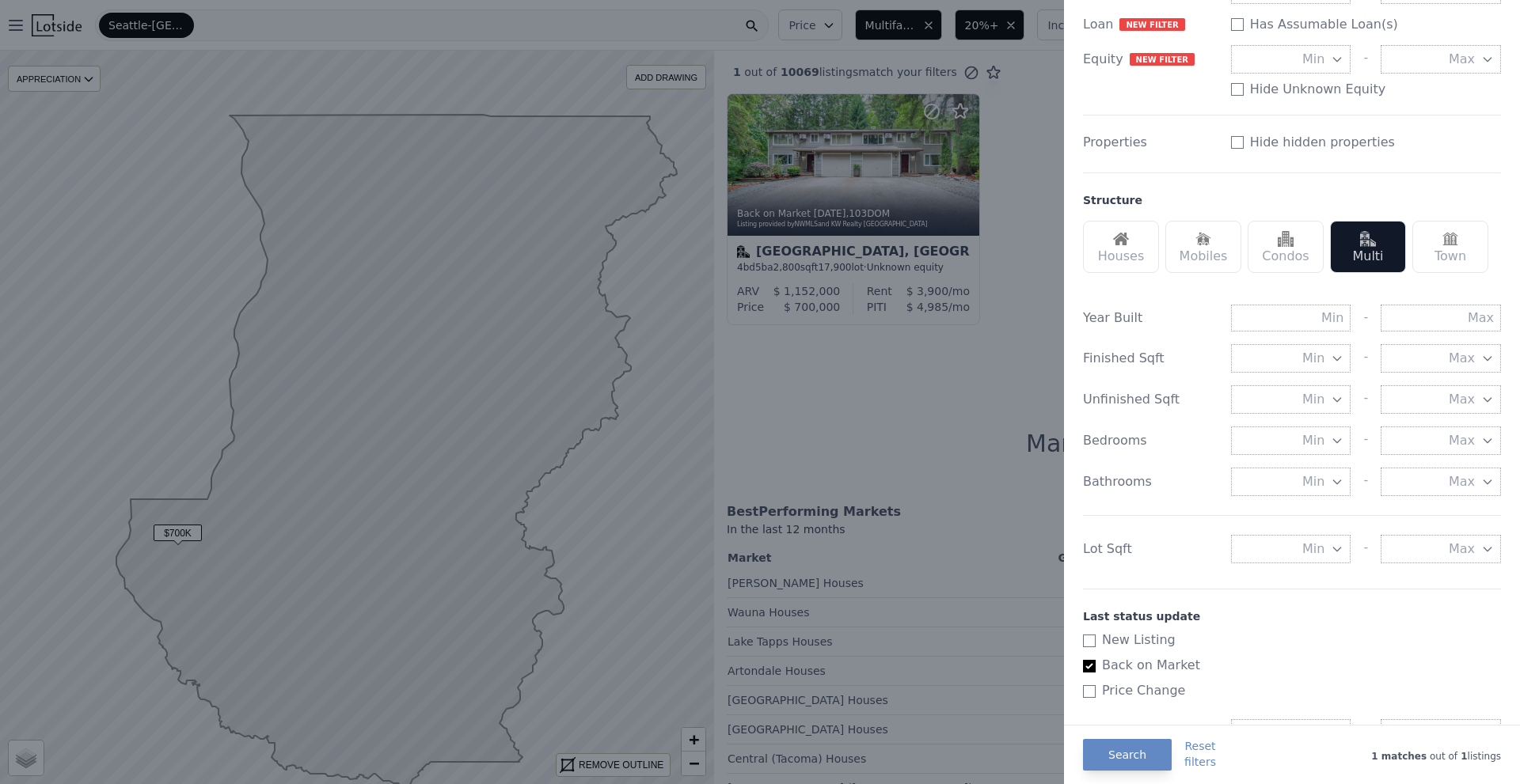
scroll to position [395, 0]
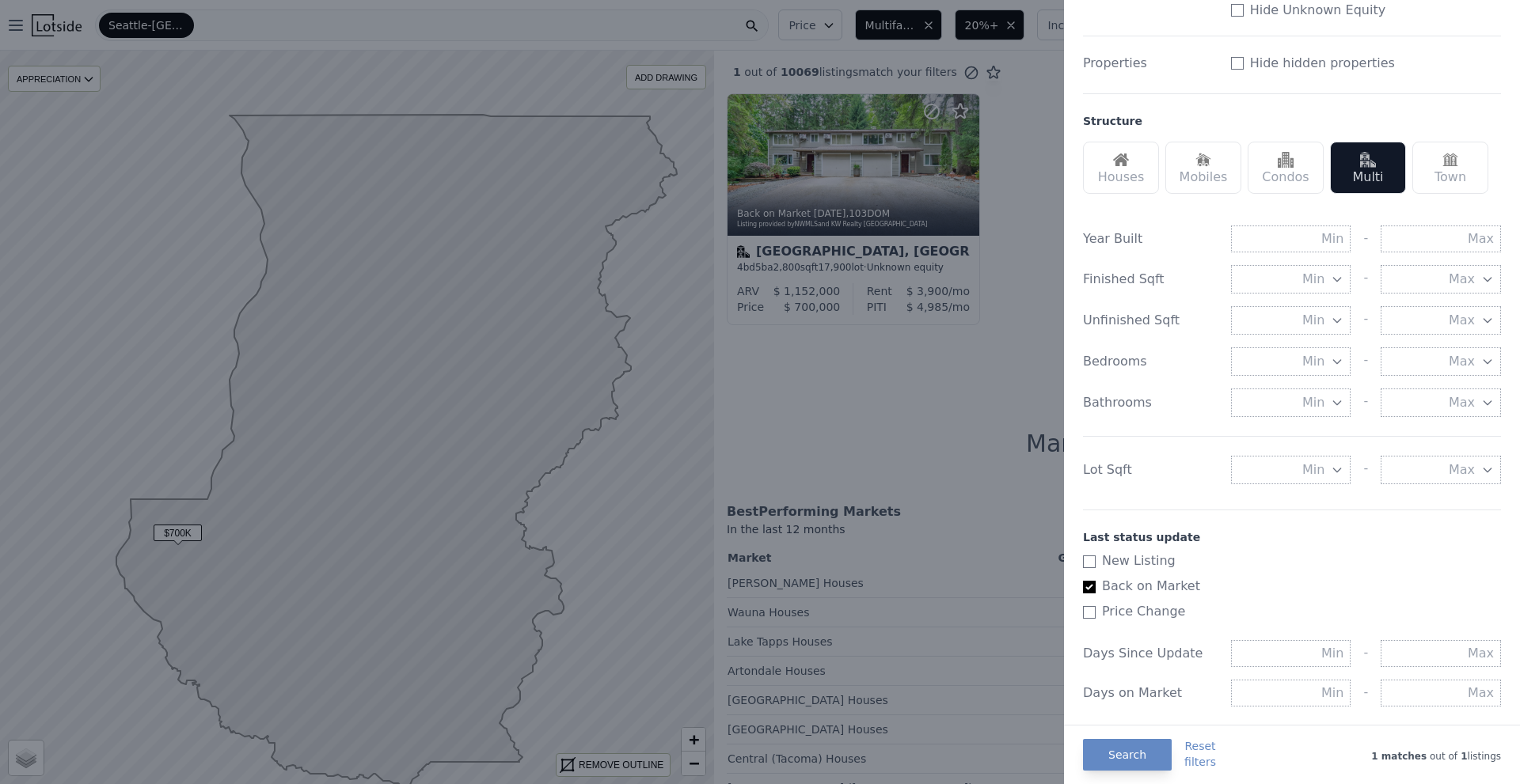
click at [1092, 563] on input "New Listing" at bounding box center [1088, 561] width 12 height 12
checkbox input "true"
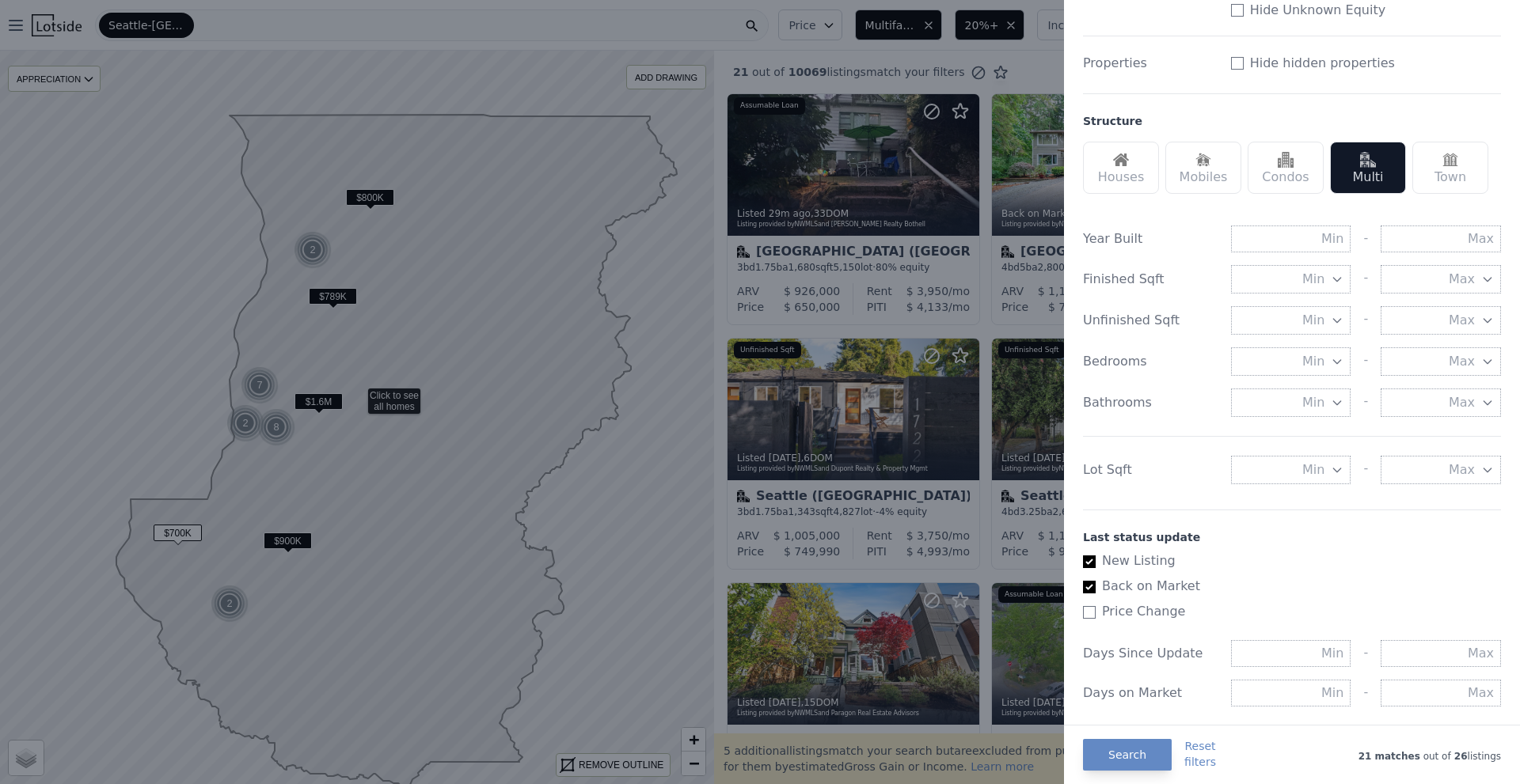
click at [1088, 592] on input "Back on Market" at bounding box center [1088, 587] width 12 height 12
checkbox input "false"
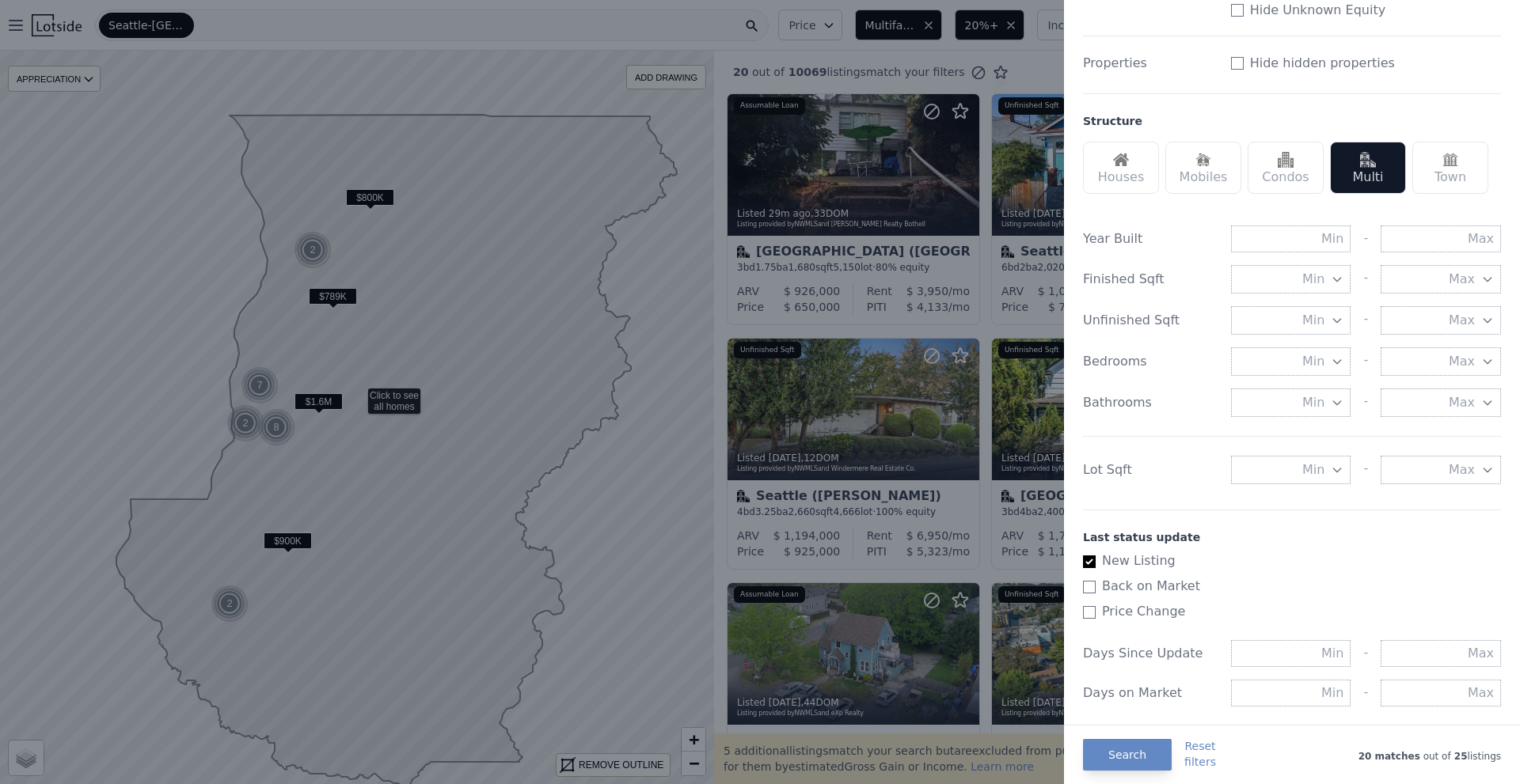
click at [349, 498] on div at bounding box center [760, 392] width 1520 height 784
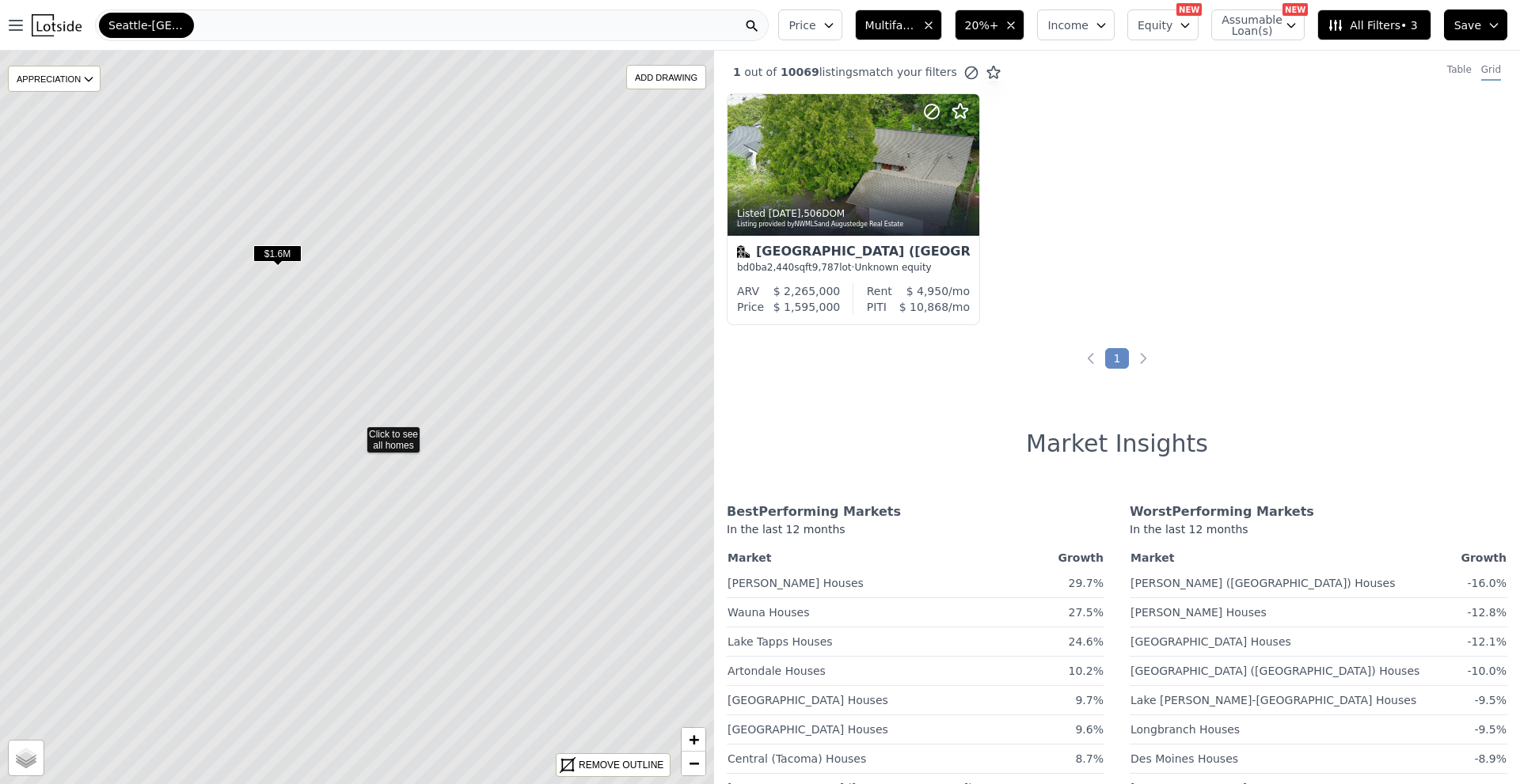
drag, startPoint x: 274, startPoint y: 303, endPoint x: 269, endPoint y: 404, distance: 101.1
click at [269, 404] on icon at bounding box center [356, 432] width 860 height 883
click at [274, 350] on span "$1.6M" at bounding box center [273, 349] width 49 height 16
click at [844, 194] on div at bounding box center [853, 199] width 251 height 29
click at [915, 254] on div "Bellevue (Lake Hills)" at bounding box center [853, 253] width 233 height 16
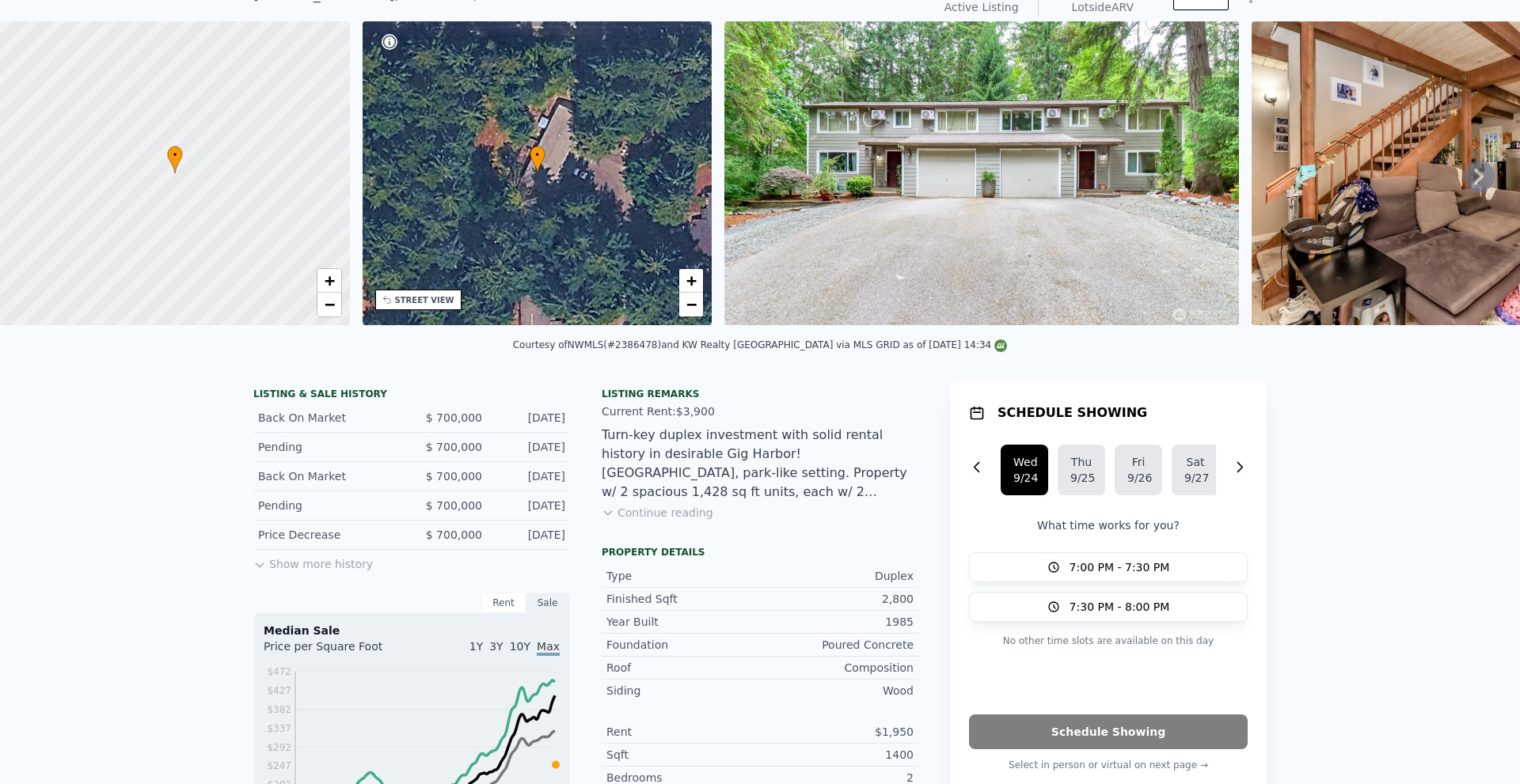
scroll to position [6, 0]
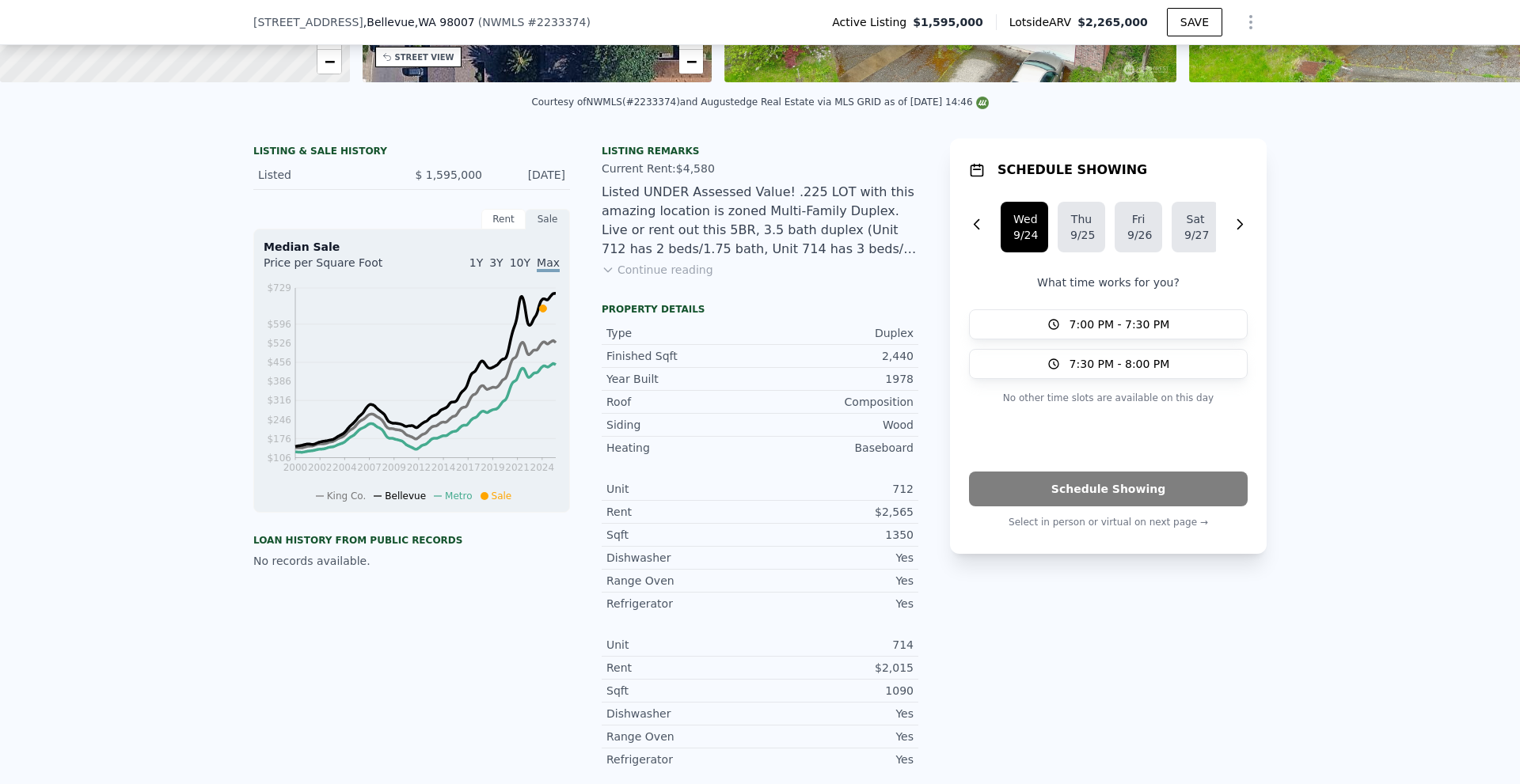
scroll to position [391, 0]
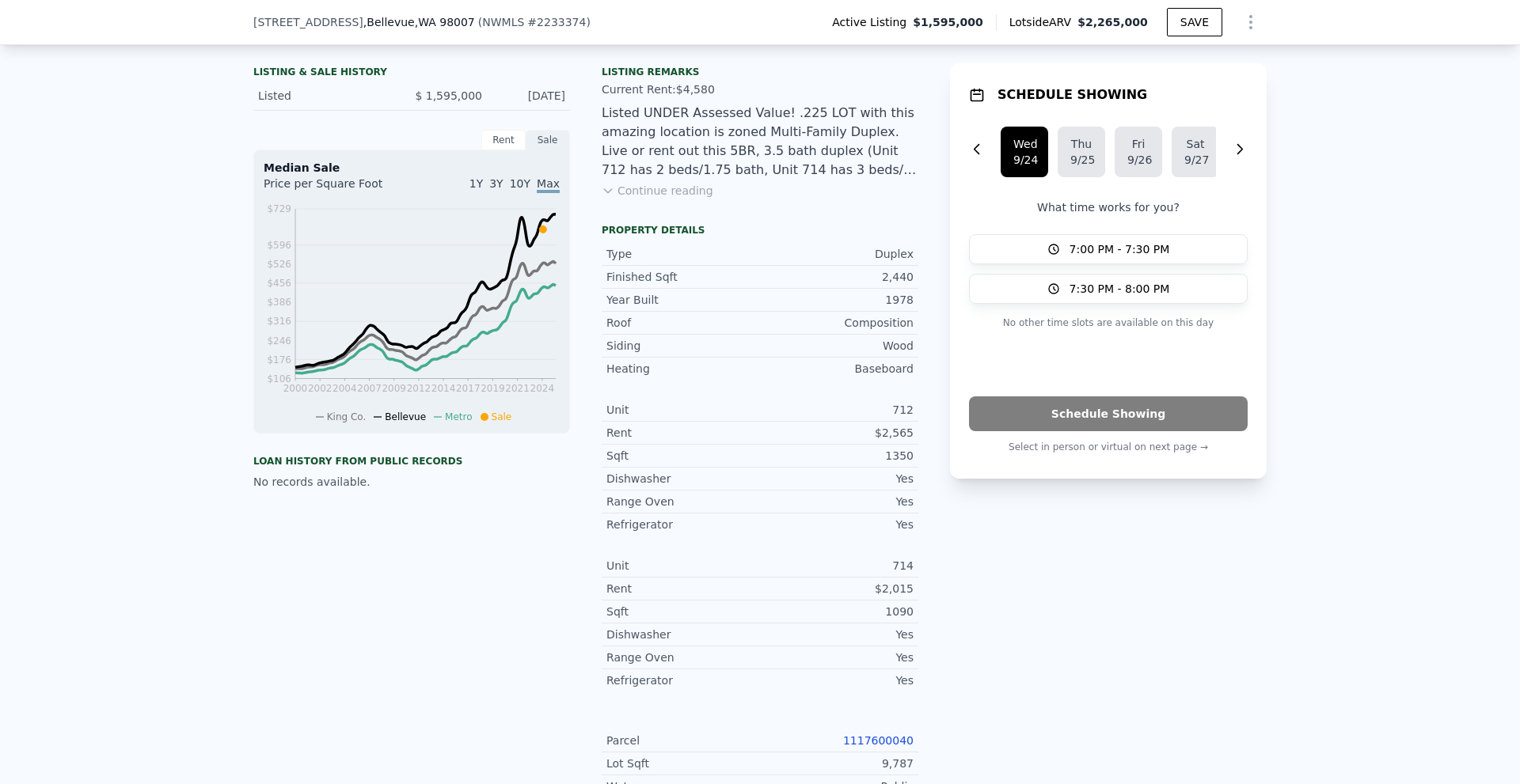
click at [53, 388] on div "LISTING & SALE HISTORY Listed $ 1,595,000 May 5, 2024 Rent Sale Rent over time …" at bounding box center [760, 509] width 1520 height 925
click at [662, 199] on button "Continue reading" at bounding box center [657, 191] width 111 height 16
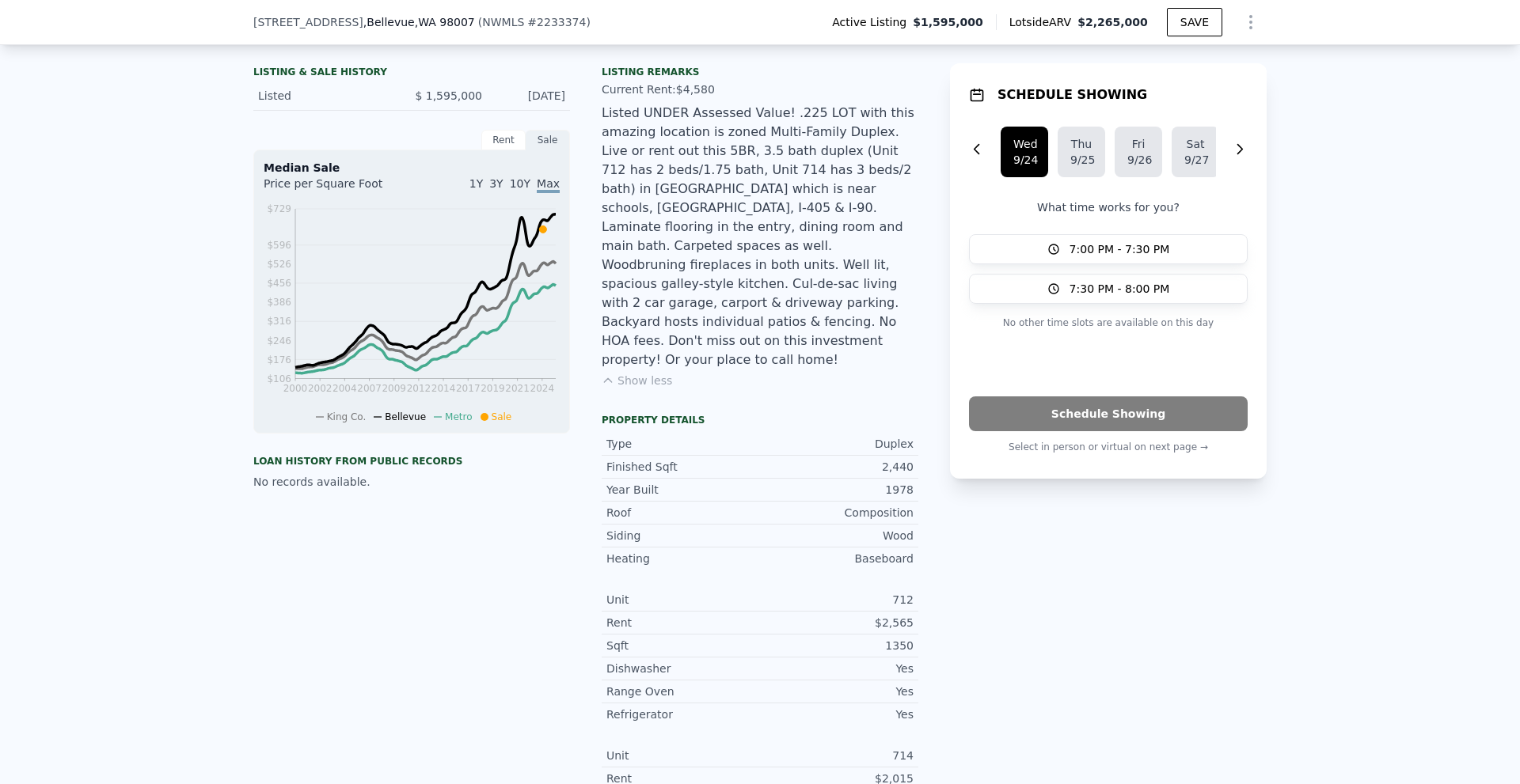
click at [1436, 264] on div "LISTING & SALE HISTORY Listed $ 1,595,000 May 5, 2024 Rent Sale Rent over time …" at bounding box center [760, 604] width 1520 height 1116
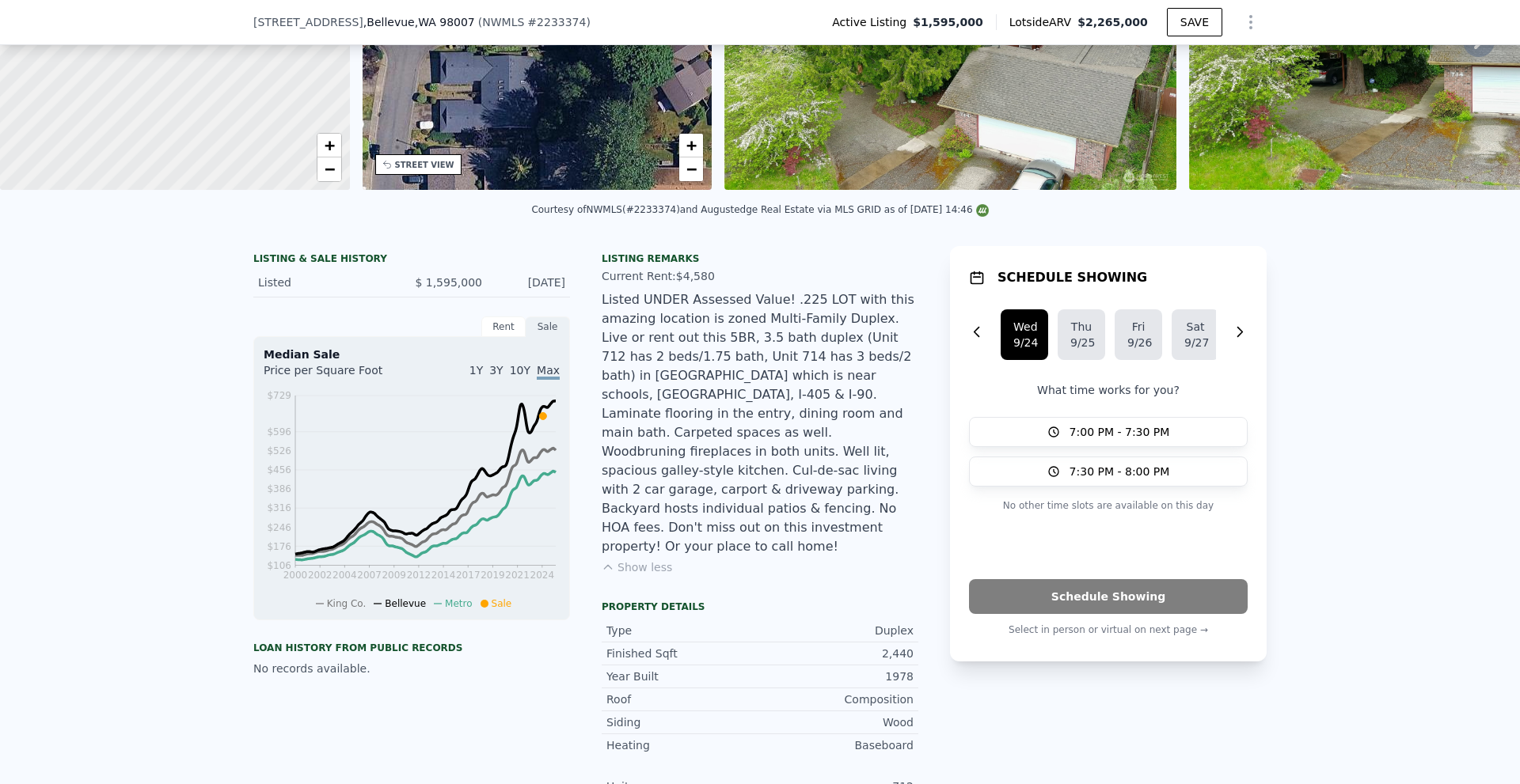
scroll to position [231, 0]
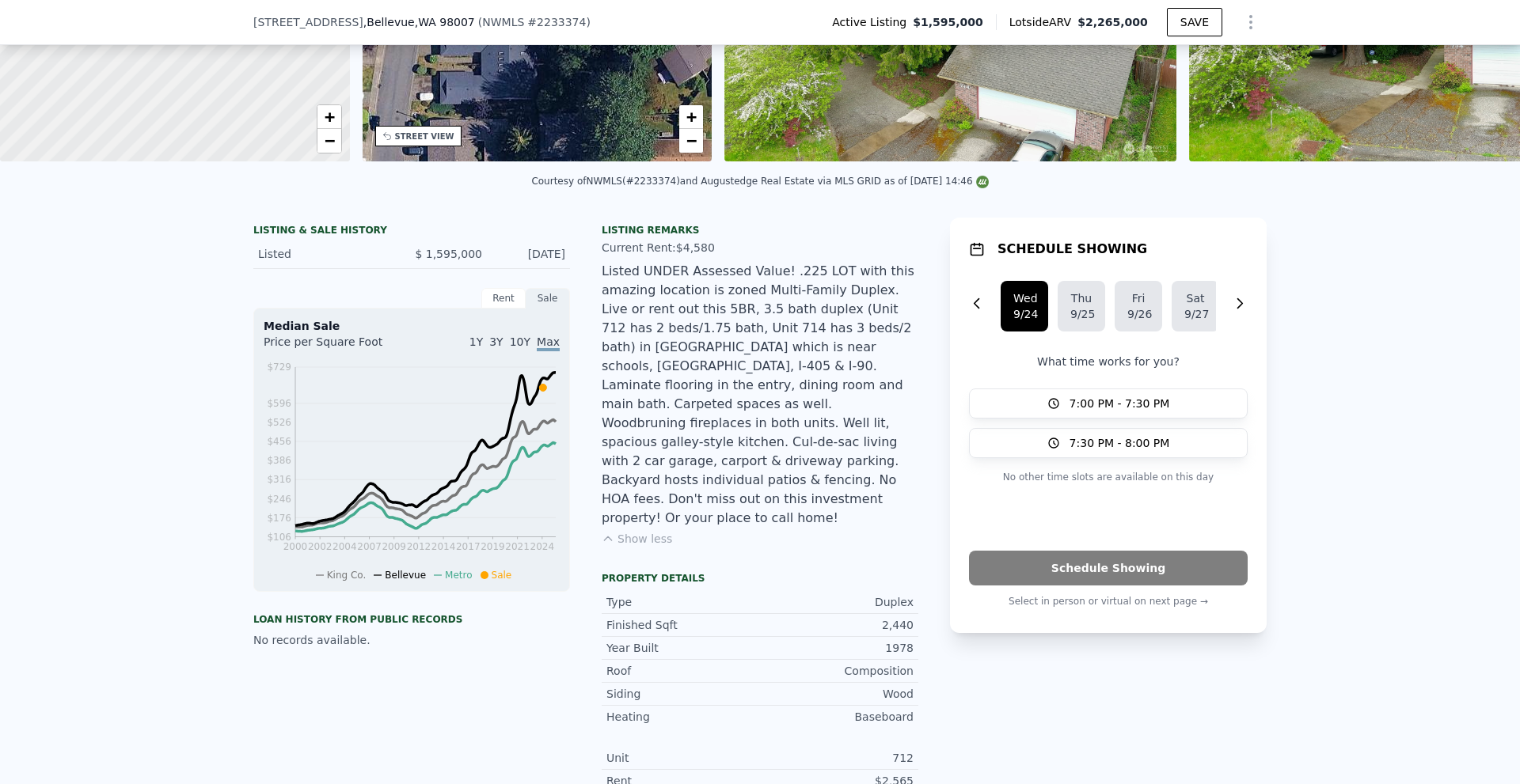
click at [1442, 359] on div "LISTING & SALE HISTORY Listed $ 1,595,000 May 5, 2024 Rent Sale Rent over time …" at bounding box center [760, 762] width 1520 height 1116
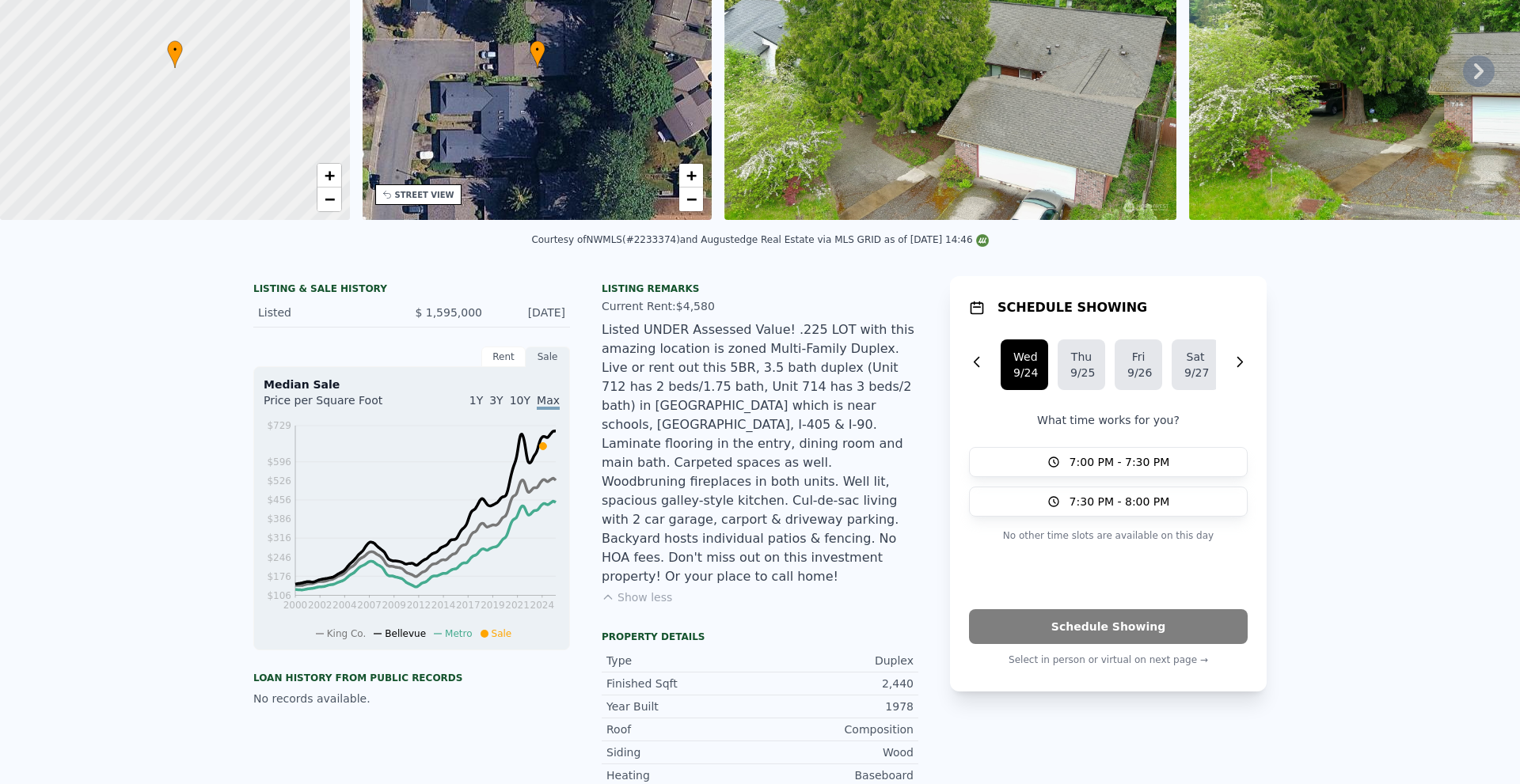
scroll to position [0, 0]
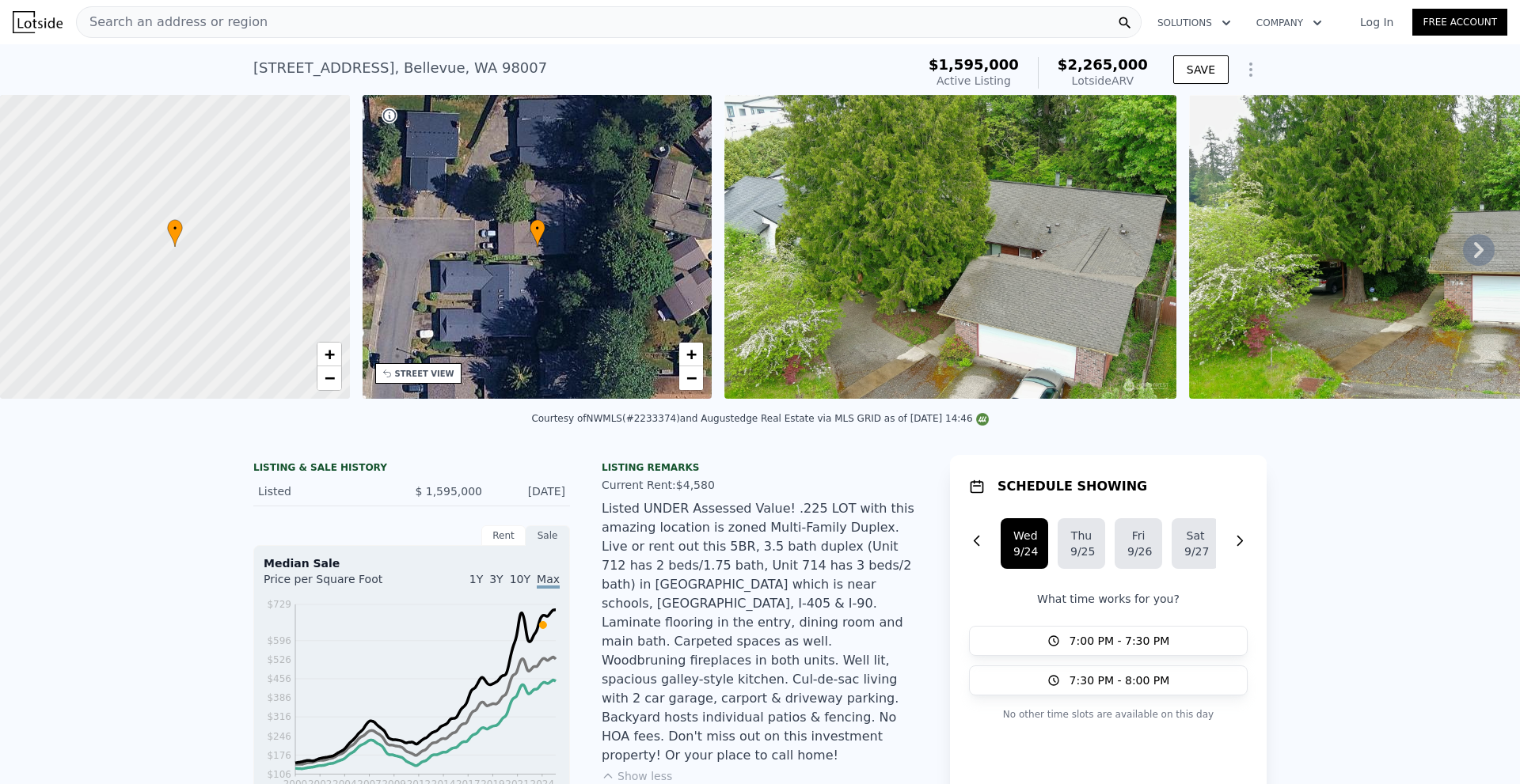
click at [662, 424] on div "Courtesy of NWMLS (#2233374) and Augustedge Real Estate via MLS GRID as of 09/2…" at bounding box center [759, 419] width 456 height 11
copy div "2233374"
